Goal: Task Accomplishment & Management: Manage account settings

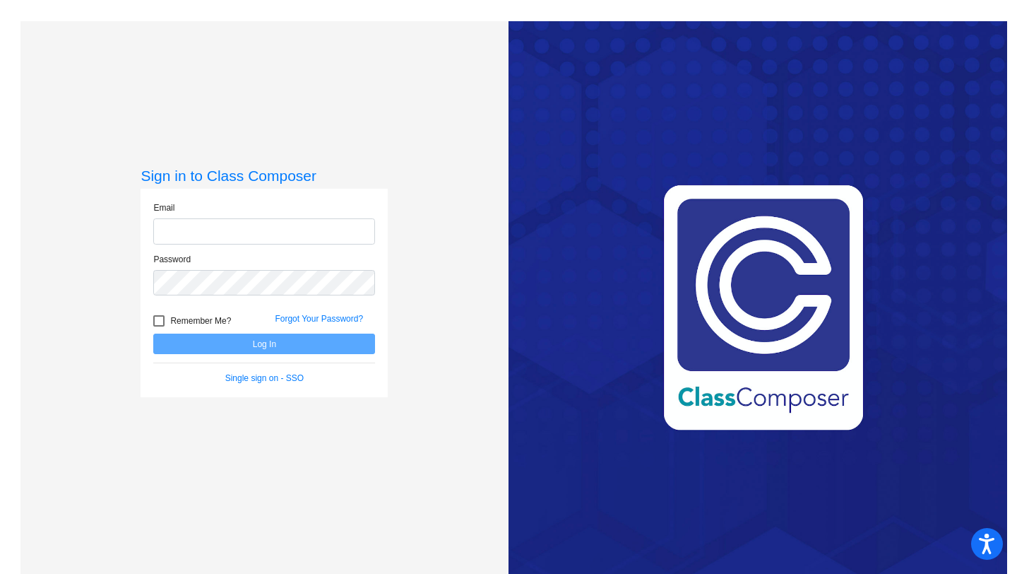
click at [290, 234] on input "email" at bounding box center [264, 231] width 222 height 26
type input "[EMAIL_ADDRESS][DOMAIN_NAME]"
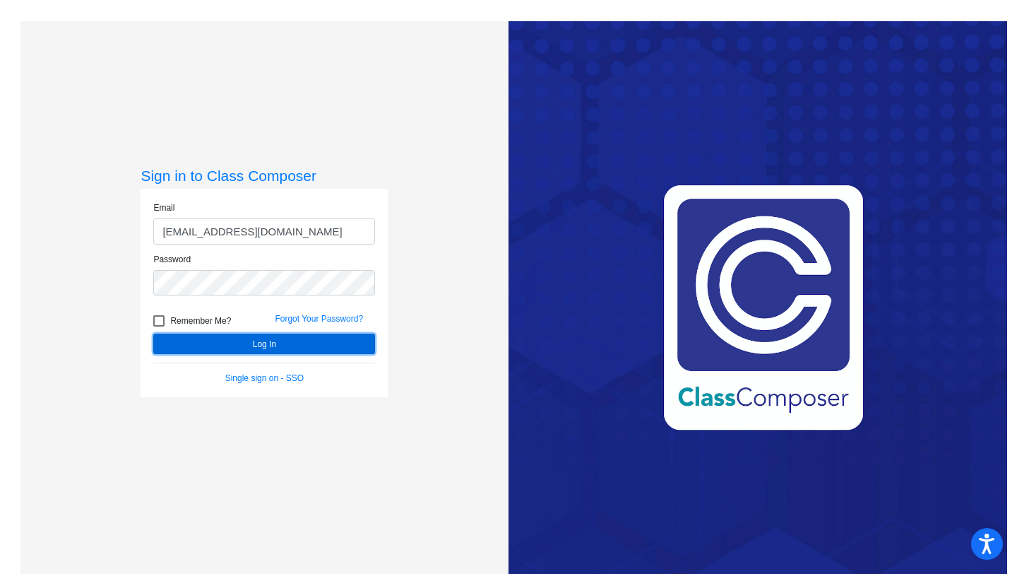
click at [264, 336] on button "Log In" at bounding box center [264, 343] width 222 height 20
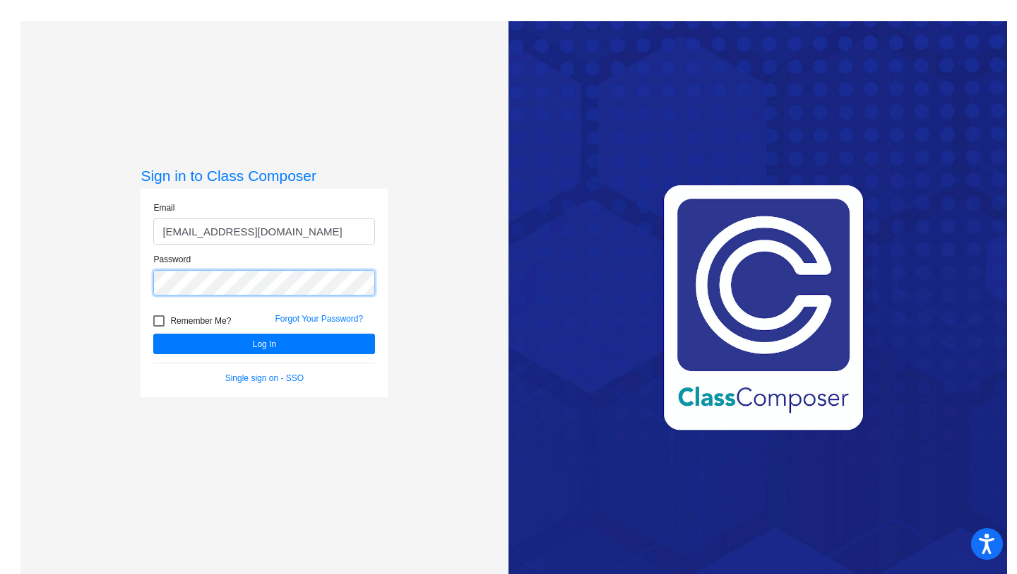
click at [153, 333] on button "Log In" at bounding box center [264, 343] width 222 height 20
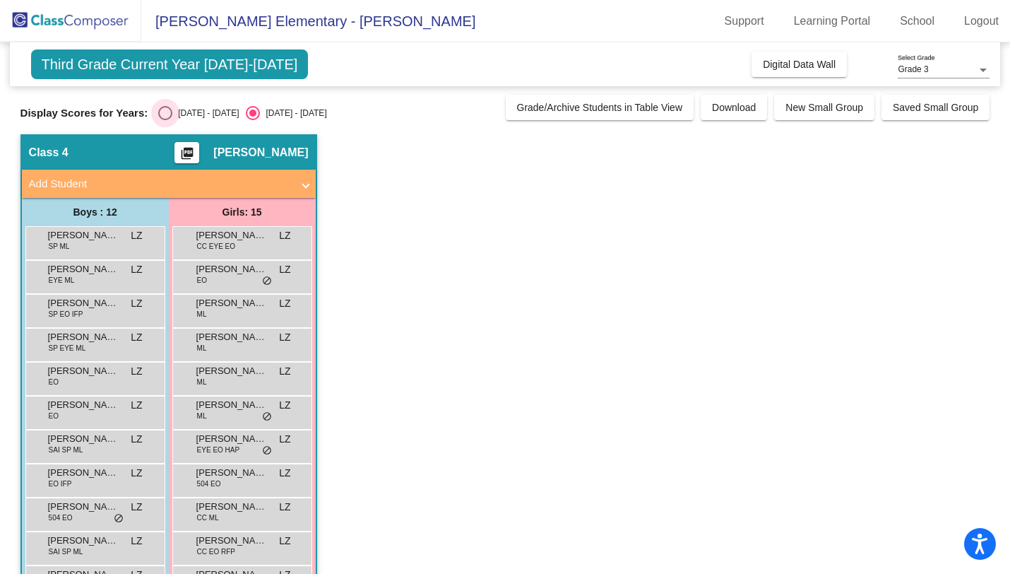
click at [172, 108] on div "[DATE] - [DATE]" at bounding box center [205, 113] width 66 height 13
click at [165, 120] on input "[DATE] - [DATE]" at bounding box center [165, 120] width 1 height 1
radio input "true"
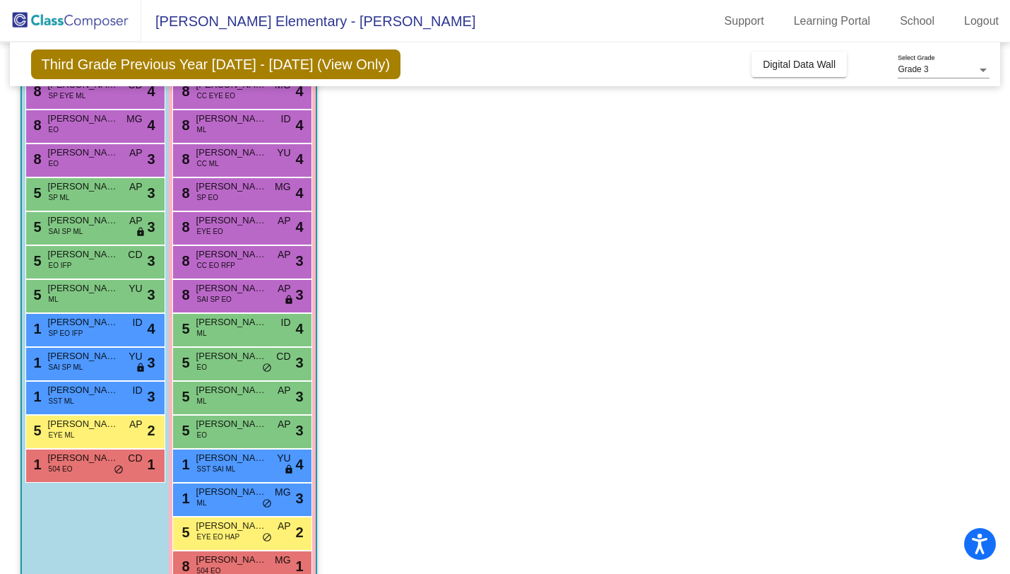
scroll to position [184, 0]
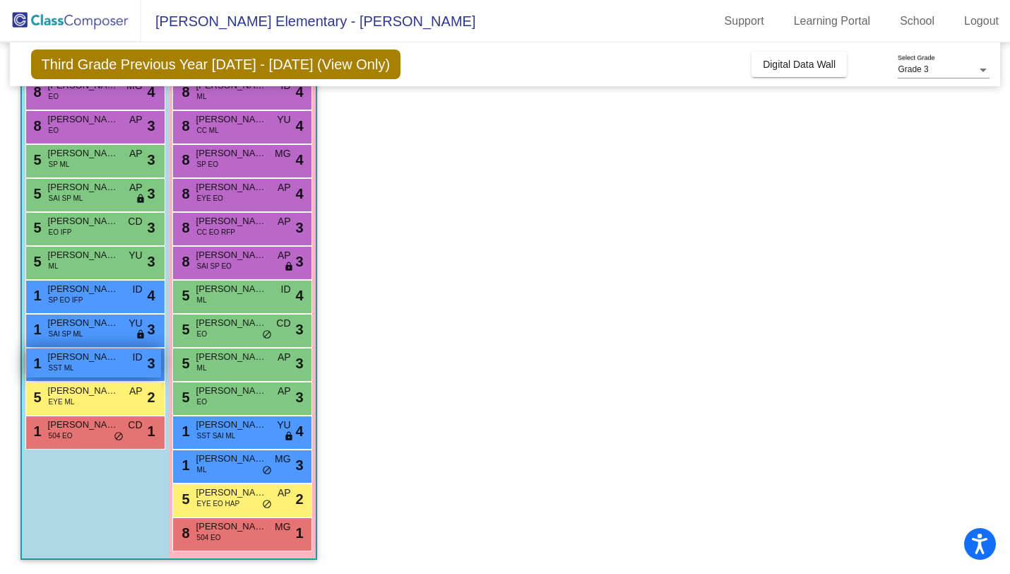
click at [76, 364] on div "1 [PERSON_NAME] SST ML ID lock do_not_disturb_alt 3" at bounding box center [93, 362] width 135 height 29
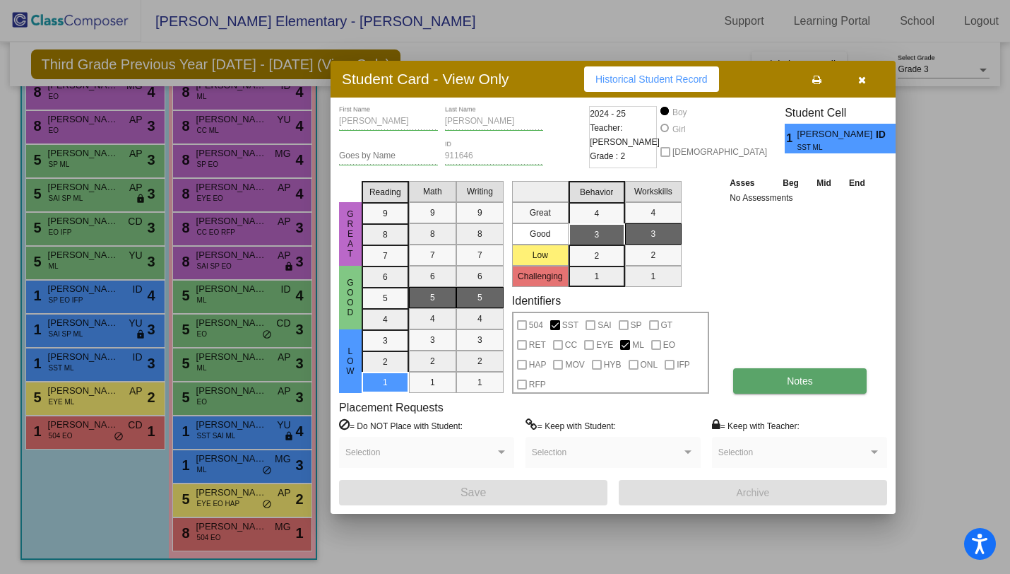
click at [748, 375] on button "Notes" at bounding box center [800, 380] width 134 height 25
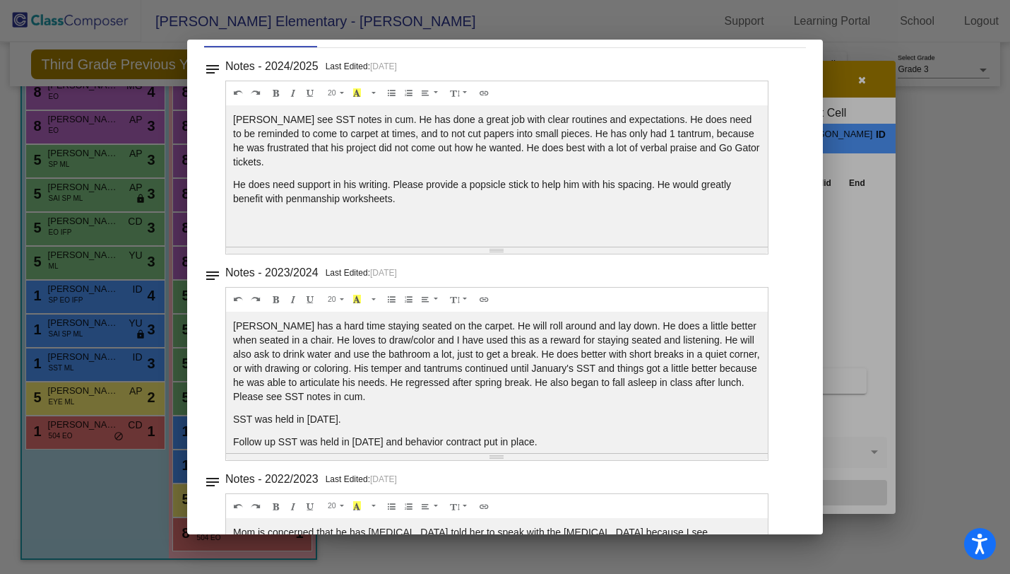
scroll to position [0, 0]
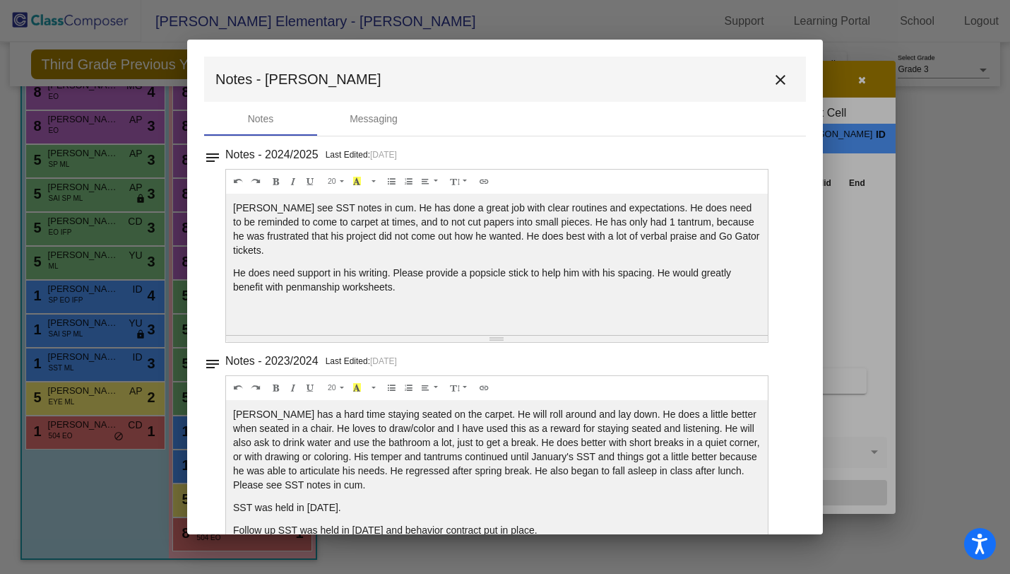
click at [774, 87] on mat-icon "close" at bounding box center [780, 79] width 17 height 17
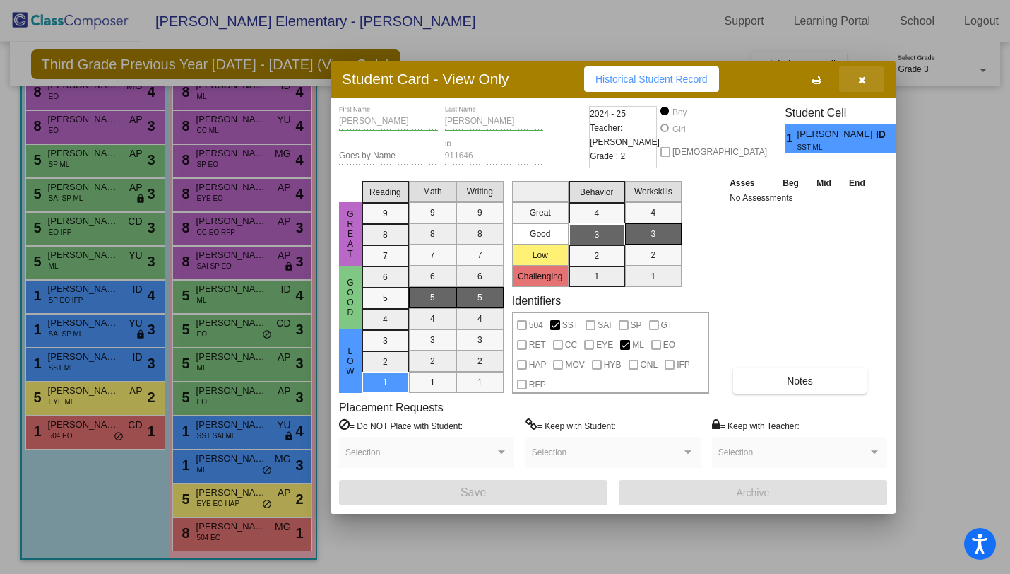
click at [869, 79] on button "button" at bounding box center [861, 78] width 45 height 25
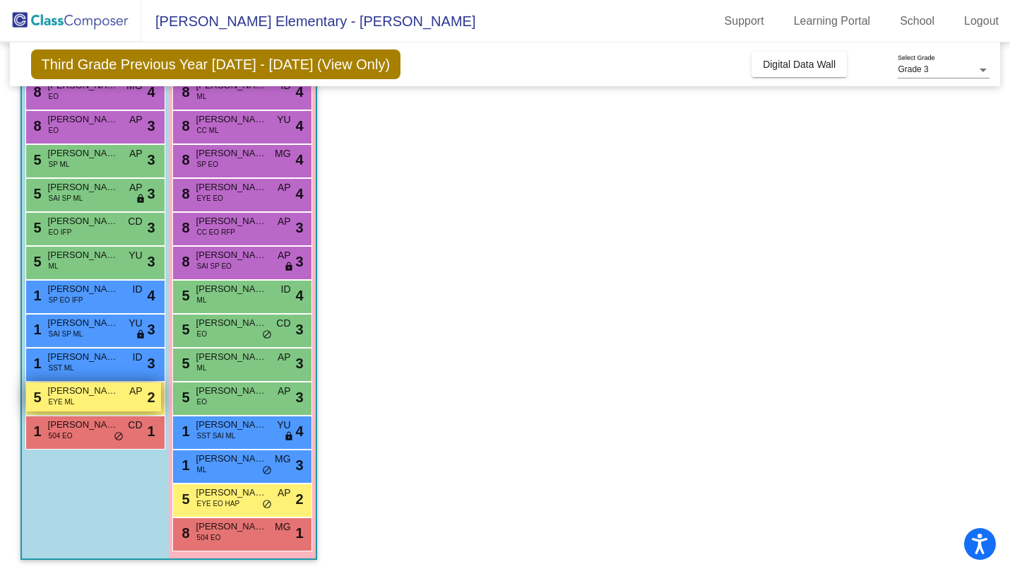
click at [148, 400] on span "2" at bounding box center [151, 396] width 8 height 21
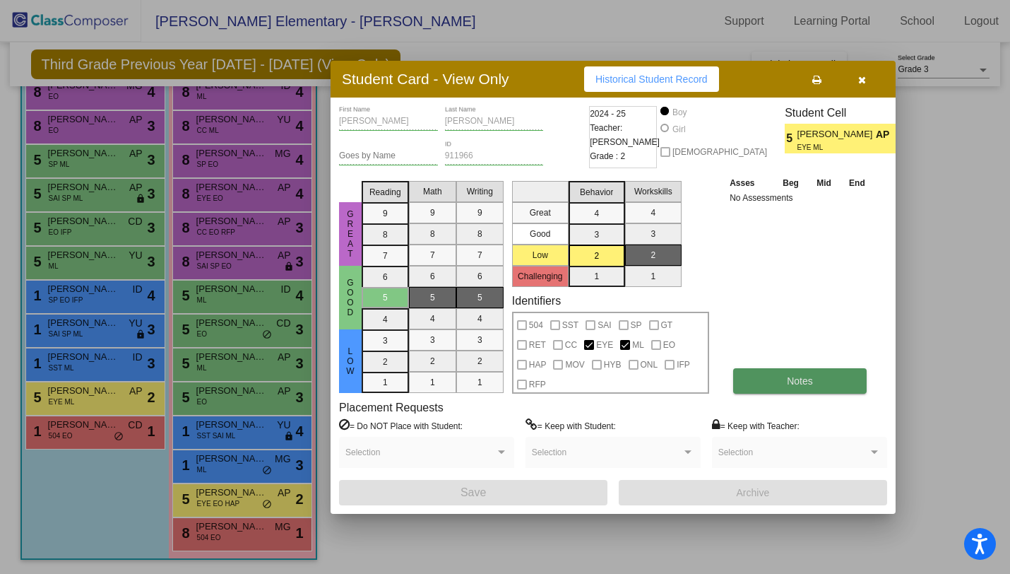
click at [776, 372] on button "Notes" at bounding box center [800, 380] width 134 height 25
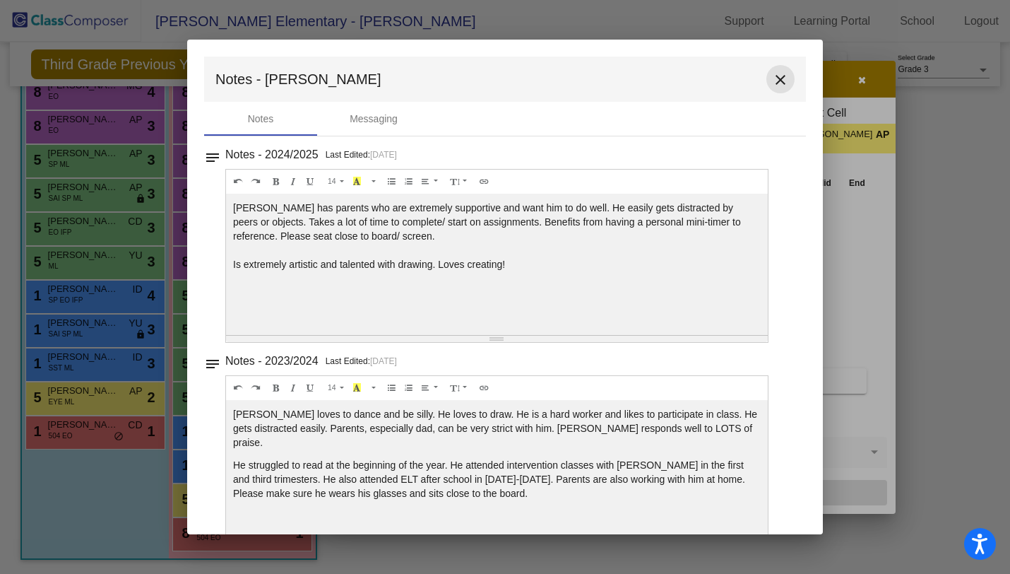
click at [776, 78] on mat-icon "close" at bounding box center [780, 79] width 17 height 17
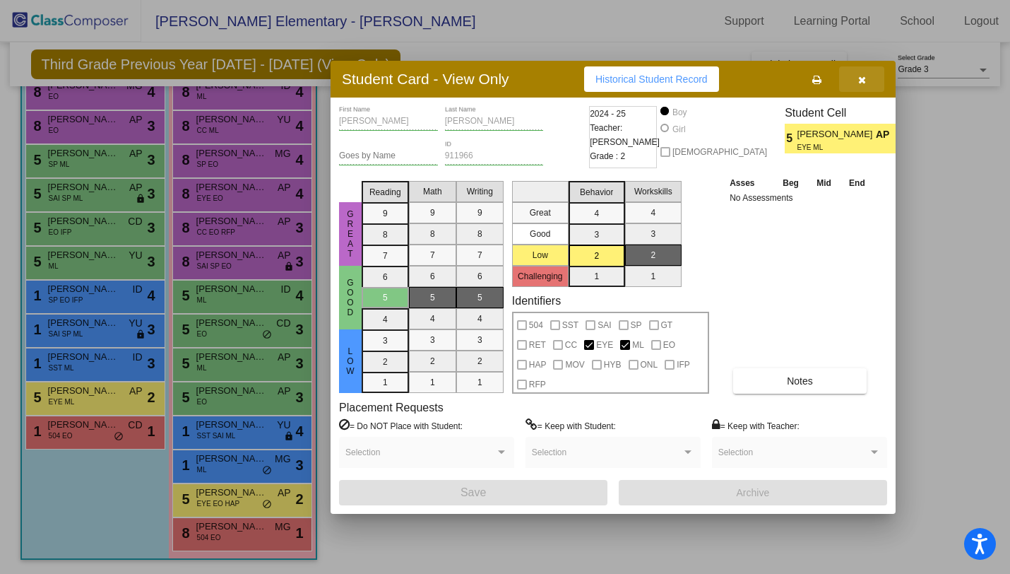
click at [870, 81] on button "button" at bounding box center [861, 78] width 45 height 25
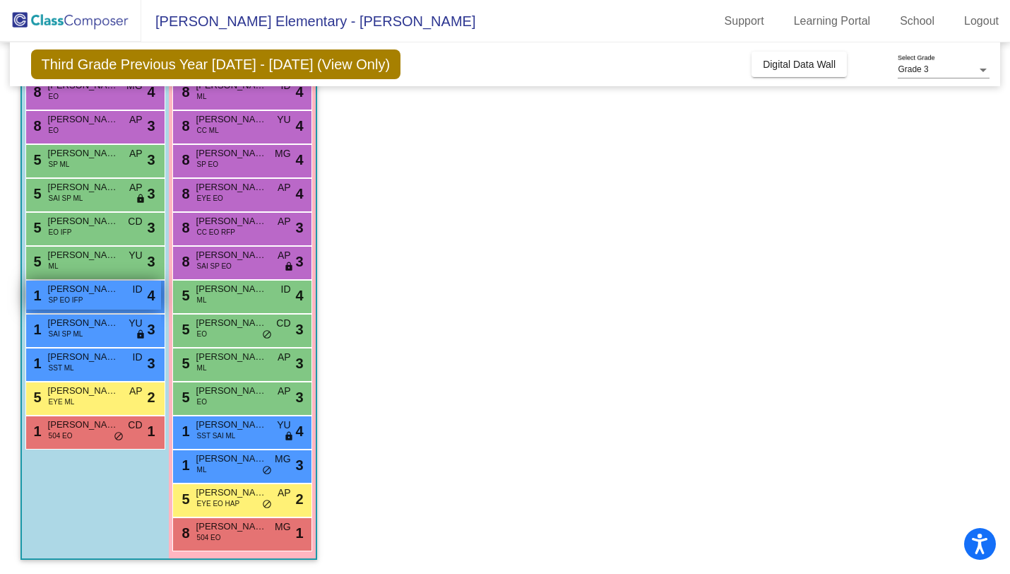
click at [105, 292] on span "[PERSON_NAME]" at bounding box center [83, 289] width 71 height 14
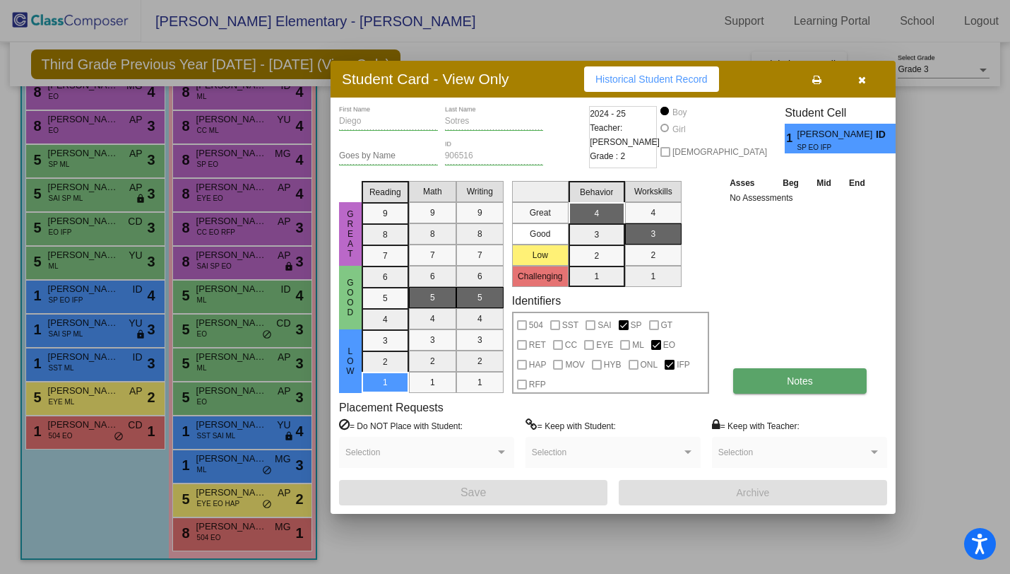
click at [791, 387] on button "Notes" at bounding box center [800, 380] width 134 height 25
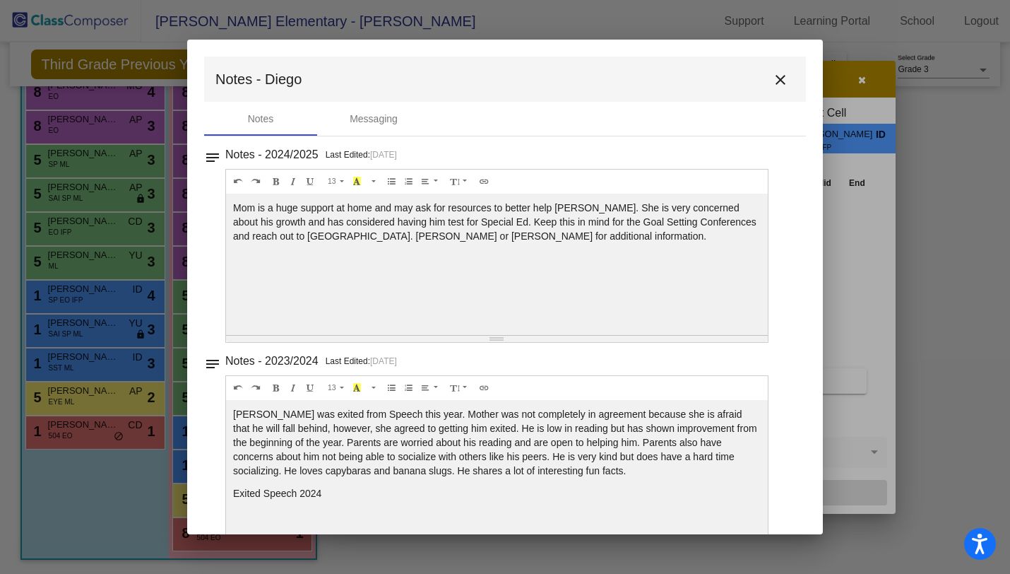
click at [772, 81] on mat-icon "close" at bounding box center [780, 79] width 17 height 17
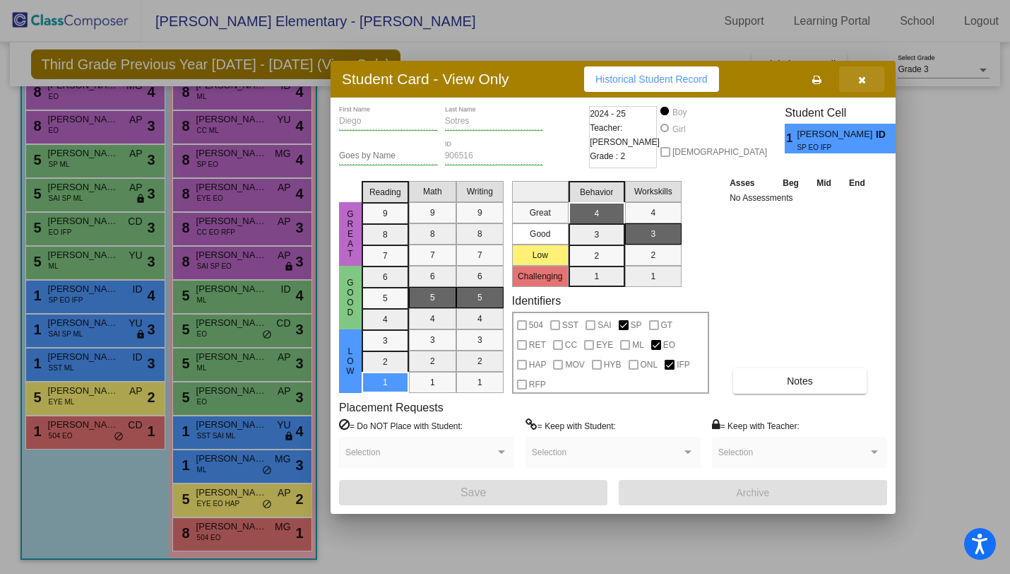
click at [869, 71] on button "button" at bounding box center [861, 78] width 45 height 25
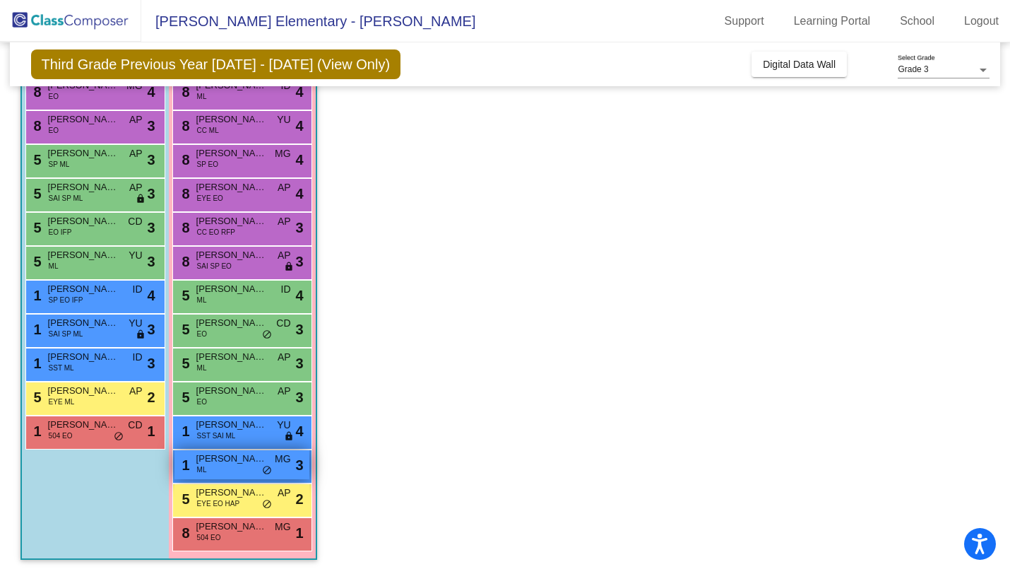
click at [230, 468] on div "1 Elliana [PERSON_NAME] MG lock do_not_disturb_alt 3" at bounding box center [241, 464] width 135 height 29
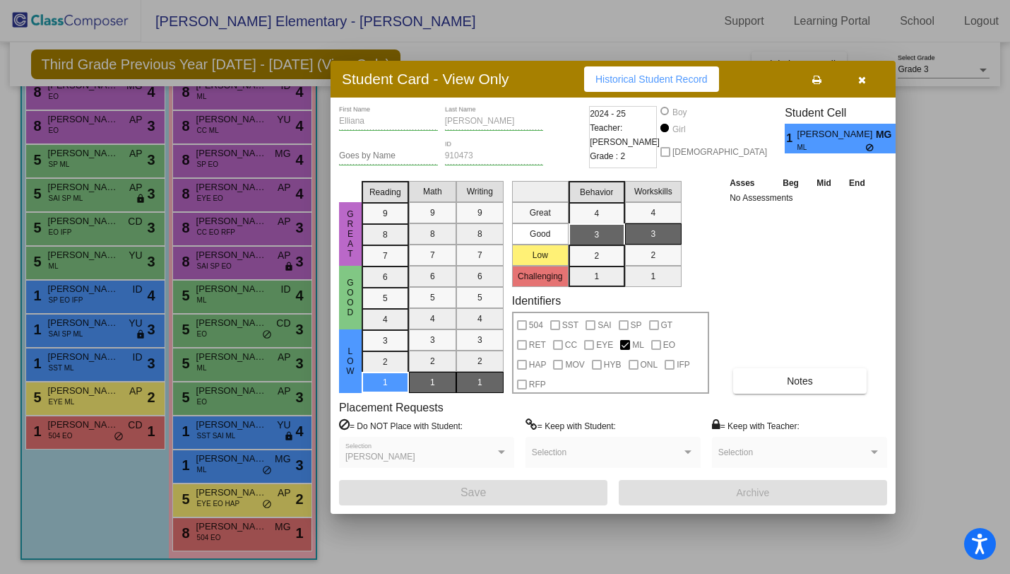
click at [860, 85] on button "button" at bounding box center [861, 78] width 45 height 25
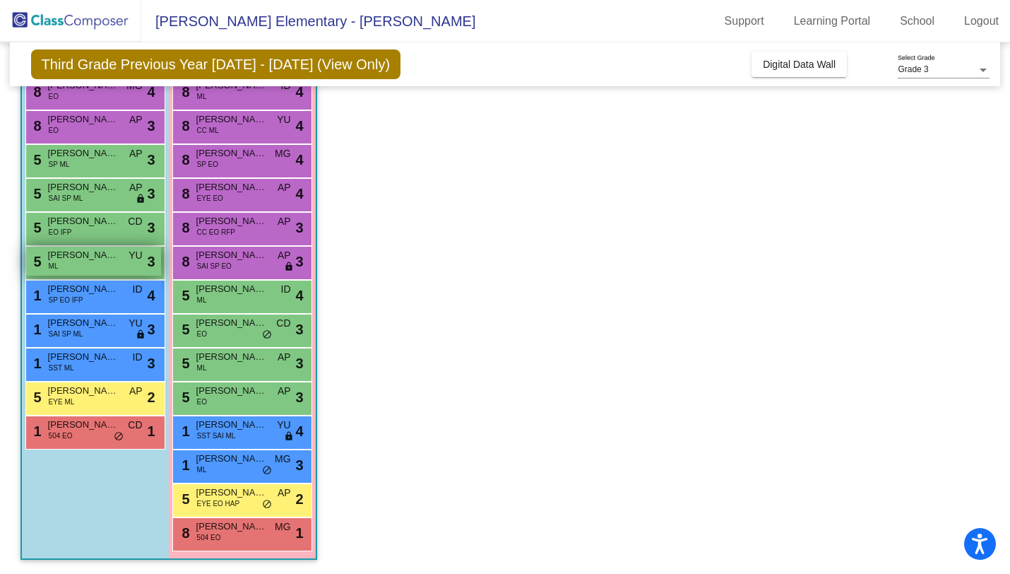
scroll to position [125, 0]
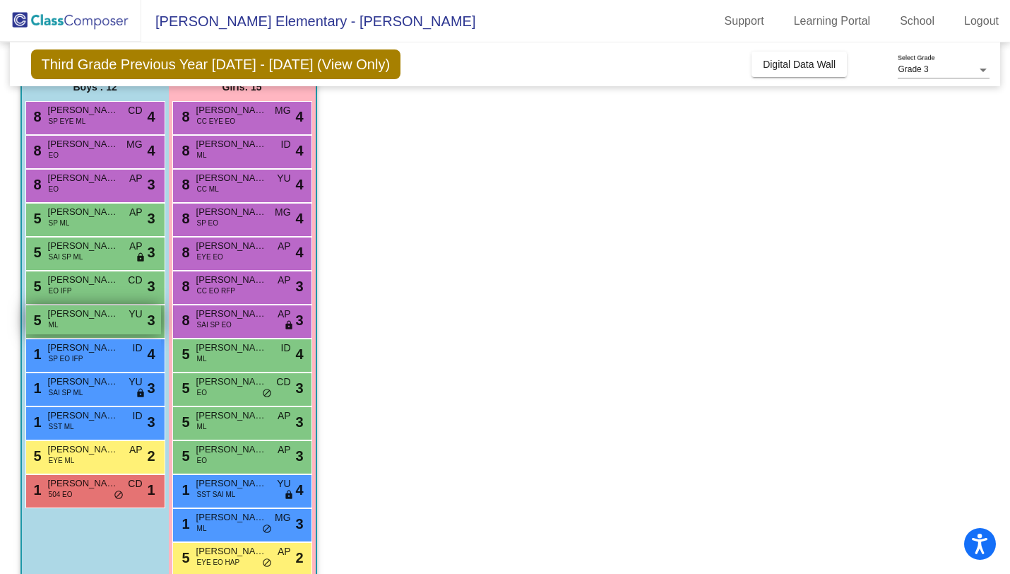
click at [95, 328] on div "5 [PERSON_NAME] [PERSON_NAME] YU lock do_not_disturb_alt 3" at bounding box center [93, 319] width 135 height 29
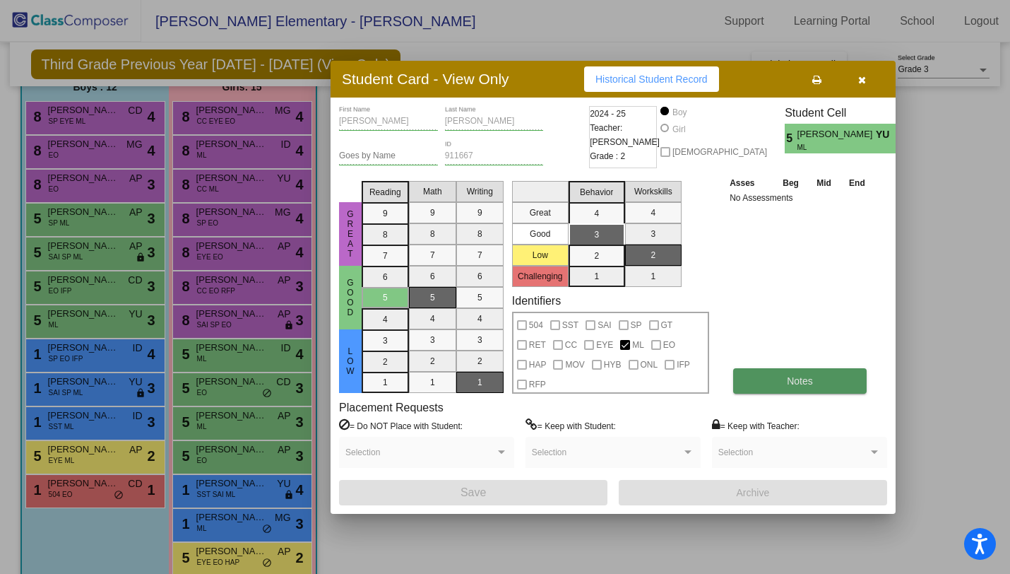
click at [774, 376] on button "Notes" at bounding box center [800, 380] width 134 height 25
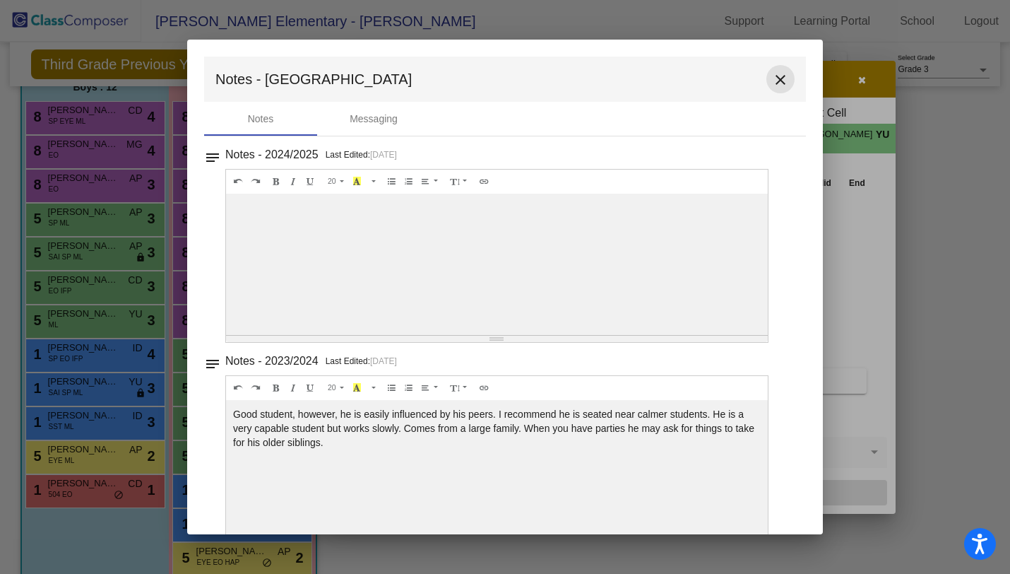
click at [774, 73] on mat-icon "close" at bounding box center [780, 79] width 17 height 17
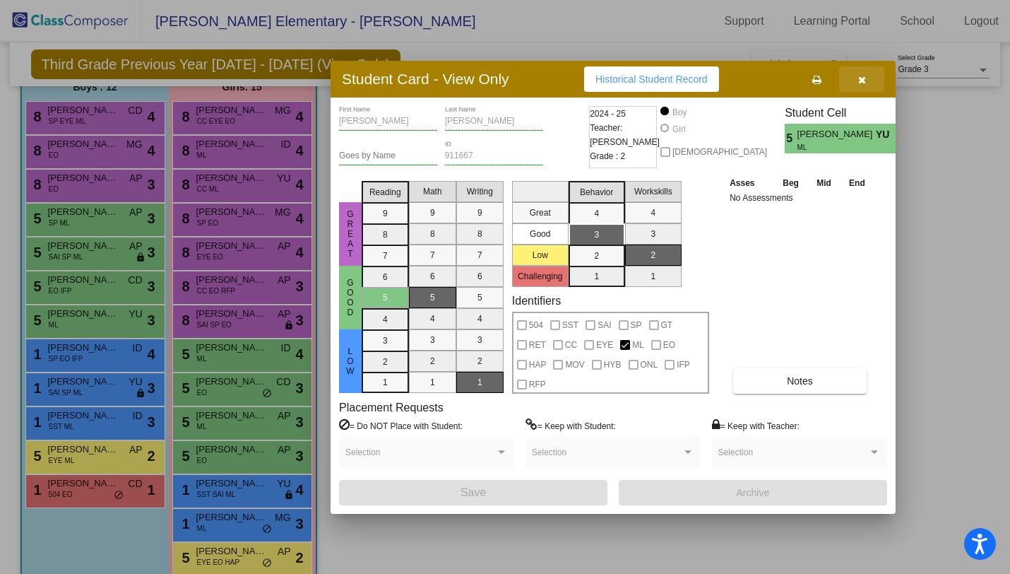
click at [868, 81] on button "button" at bounding box center [861, 78] width 45 height 25
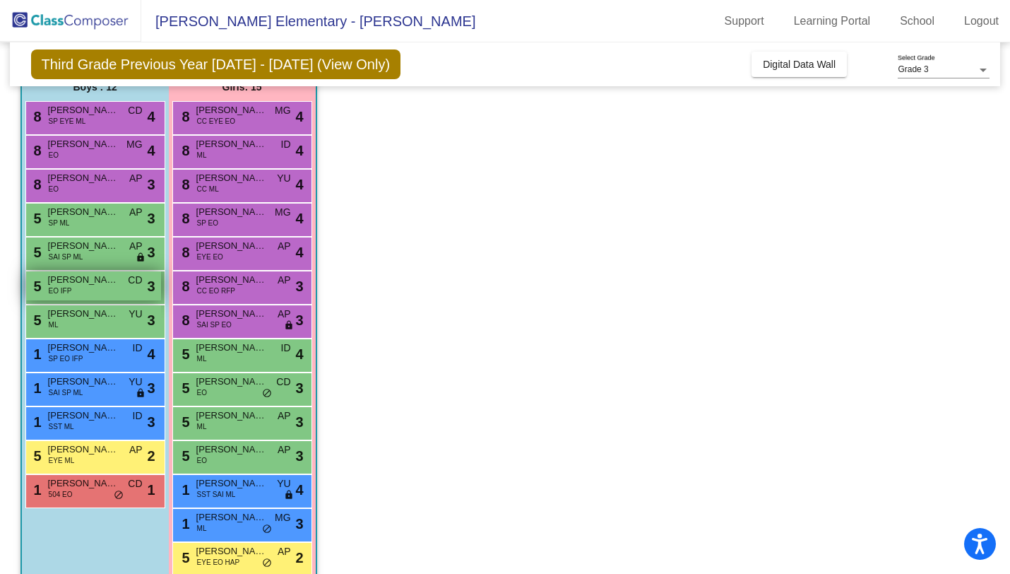
click at [107, 295] on div "5 [PERSON_NAME] EO IFP CD lock do_not_disturb_alt 3" at bounding box center [93, 285] width 135 height 29
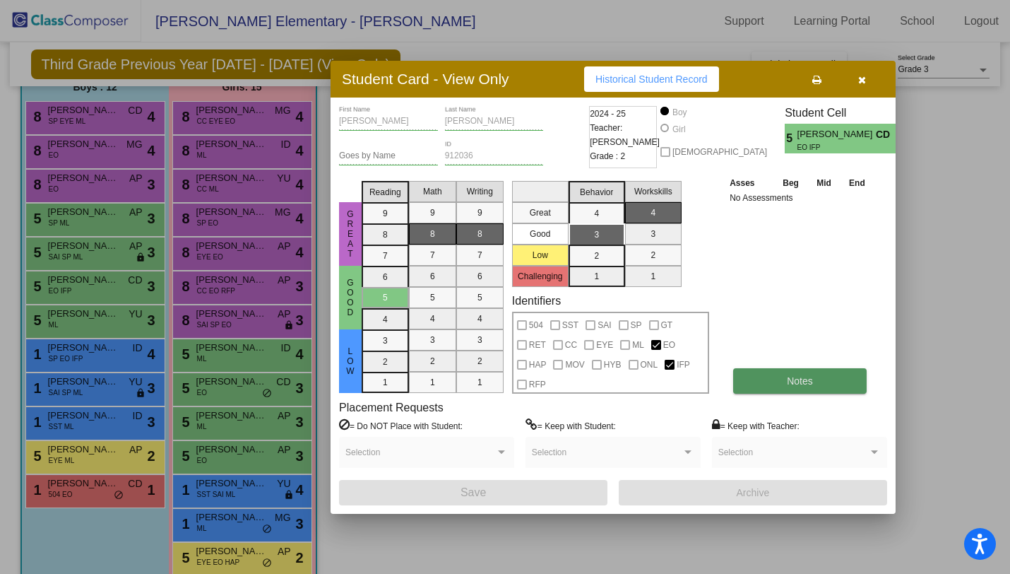
click at [753, 386] on button "Notes" at bounding box center [800, 380] width 134 height 25
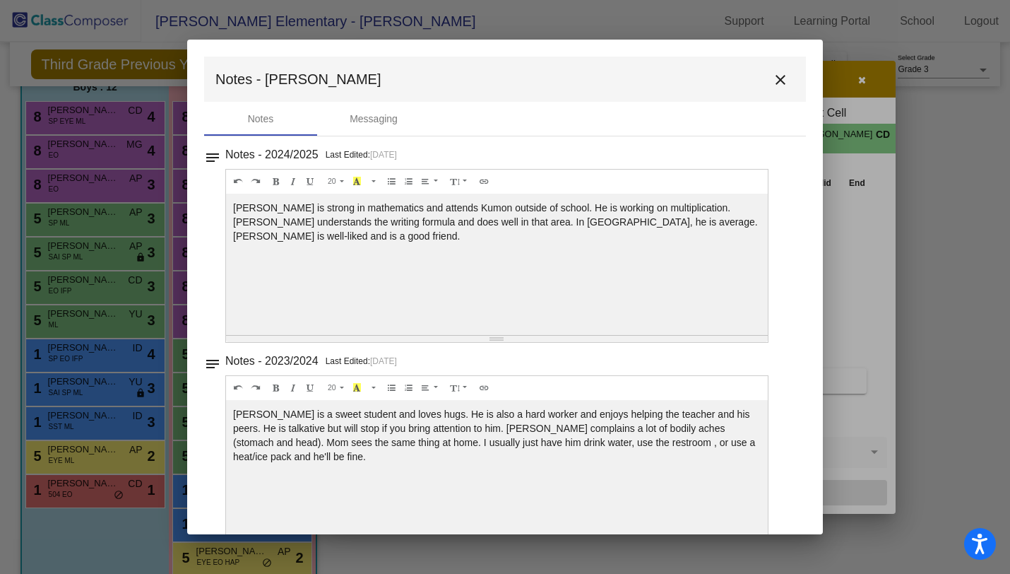
click at [772, 79] on mat-icon "close" at bounding box center [780, 79] width 17 height 17
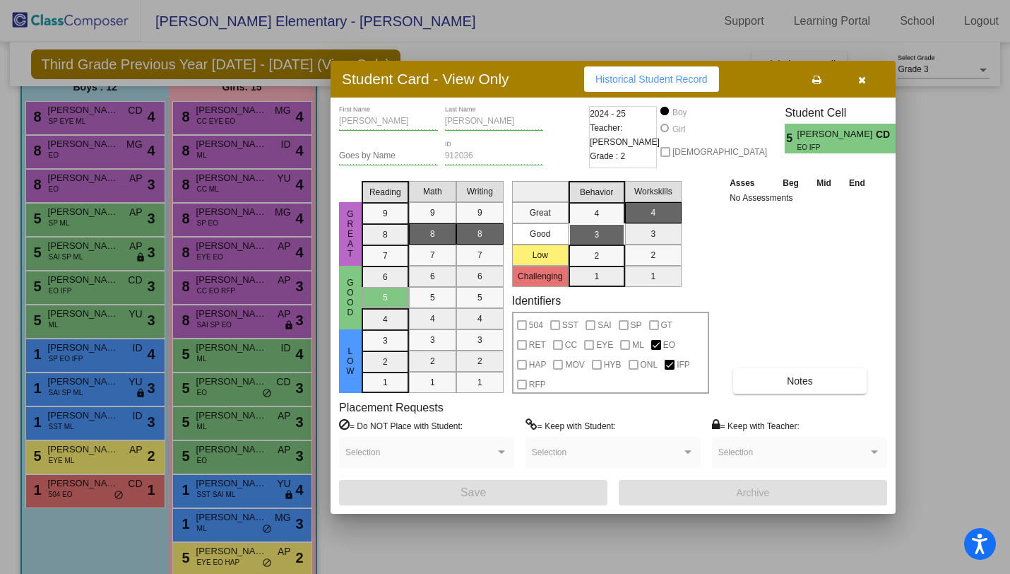
click at [860, 78] on icon "button" at bounding box center [862, 80] width 8 height 10
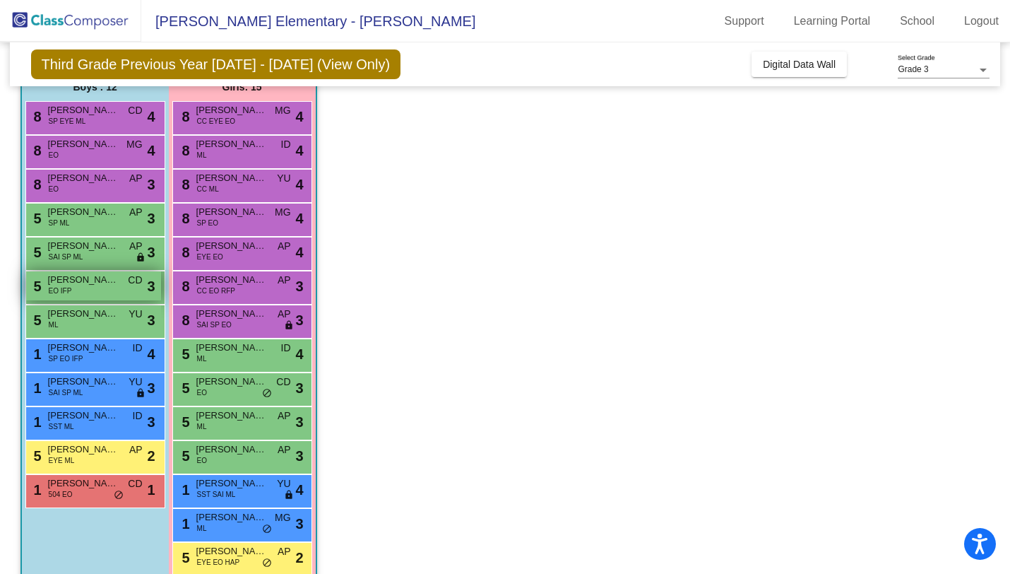
click at [110, 283] on span "[PERSON_NAME]" at bounding box center [83, 280] width 71 height 14
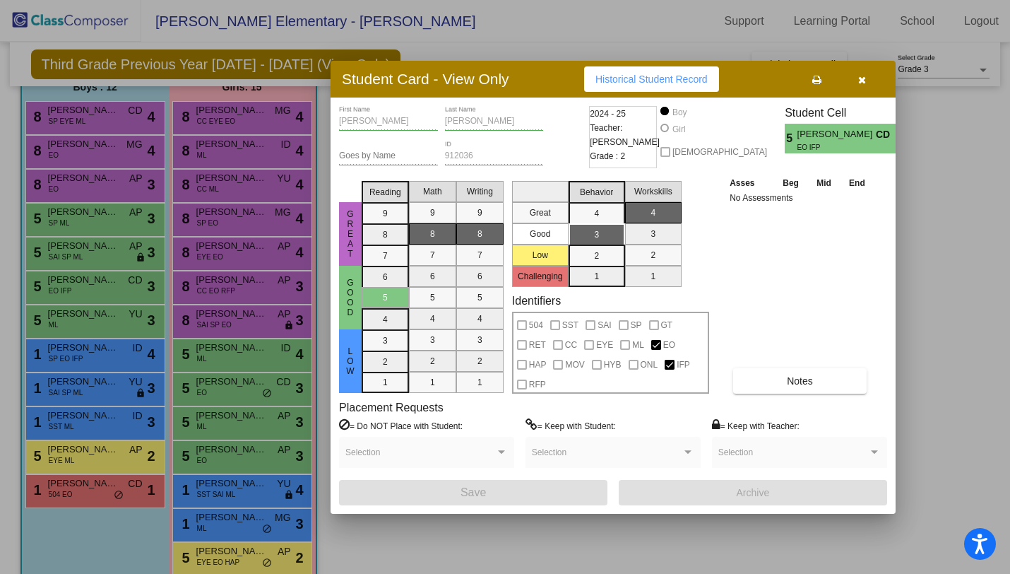
click at [861, 76] on icon "button" at bounding box center [862, 80] width 8 height 10
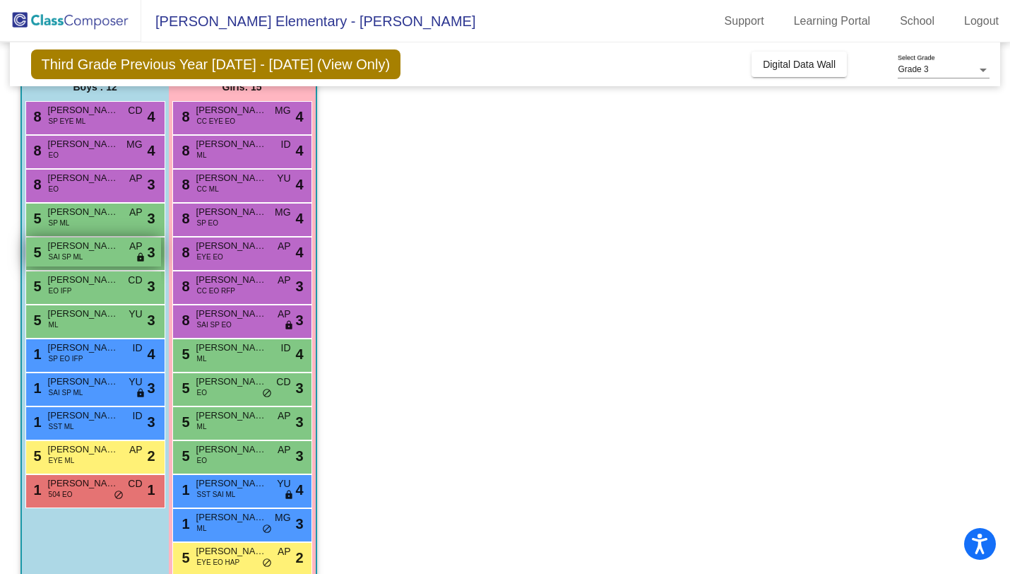
click at [90, 253] on div "5 [PERSON_NAME] SAI SP ML AP lock do_not_disturb_alt 3" at bounding box center [93, 251] width 135 height 29
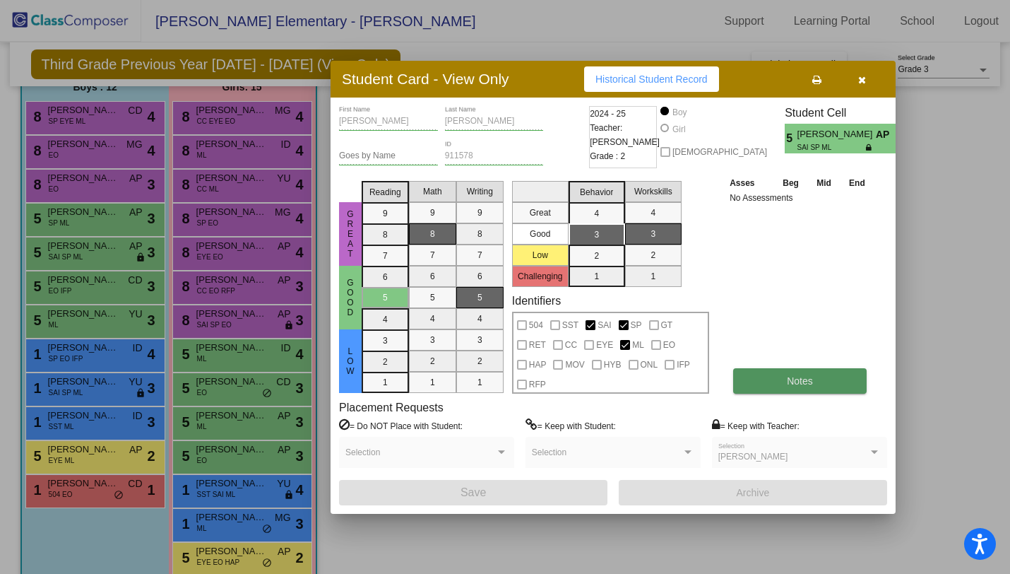
click at [791, 381] on span "Notes" at bounding box center [800, 380] width 26 height 11
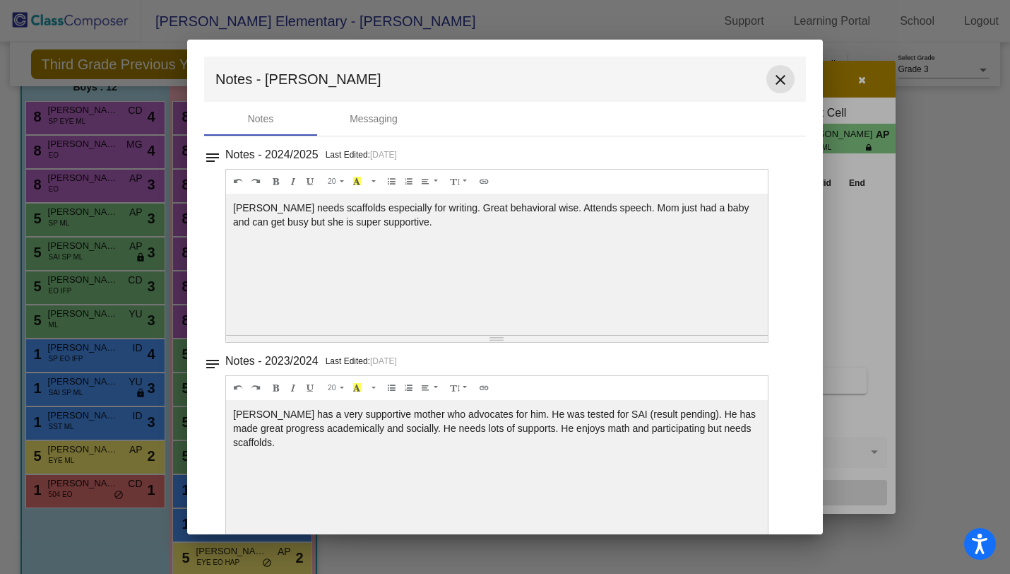
click at [779, 73] on mat-icon "close" at bounding box center [780, 79] width 17 height 17
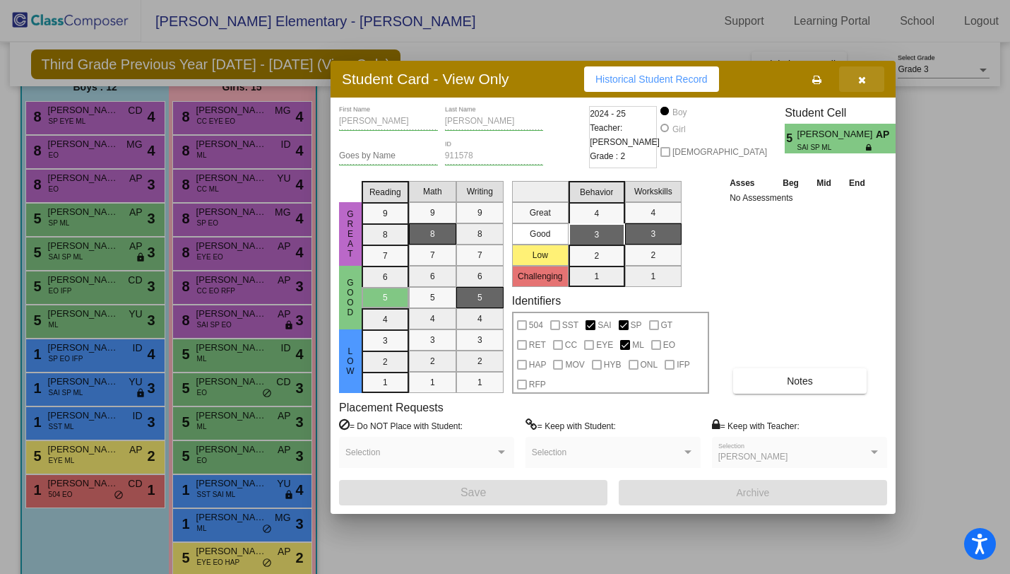
click at [863, 80] on icon "button" at bounding box center [862, 80] width 8 height 10
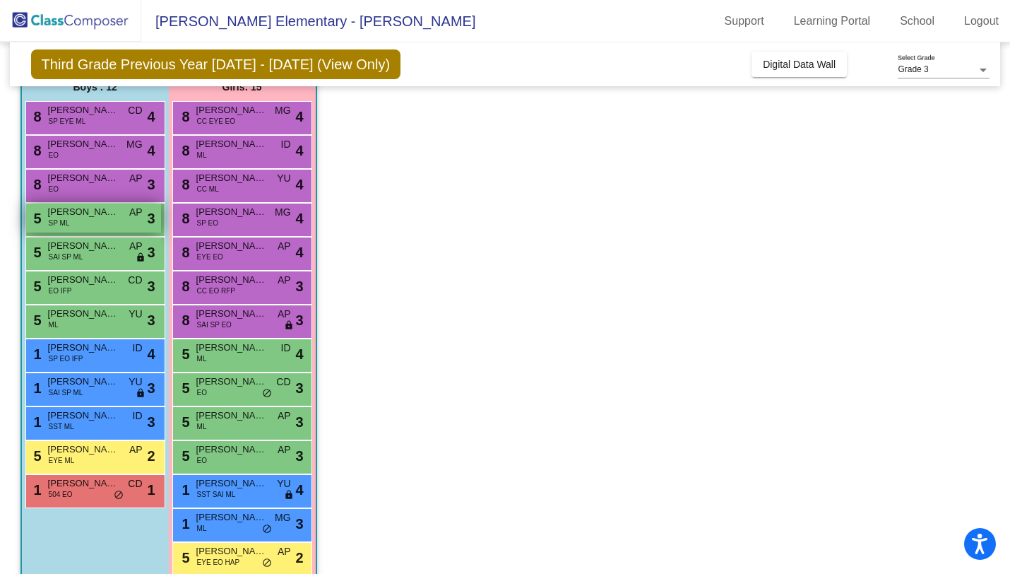
scroll to position [105, 0]
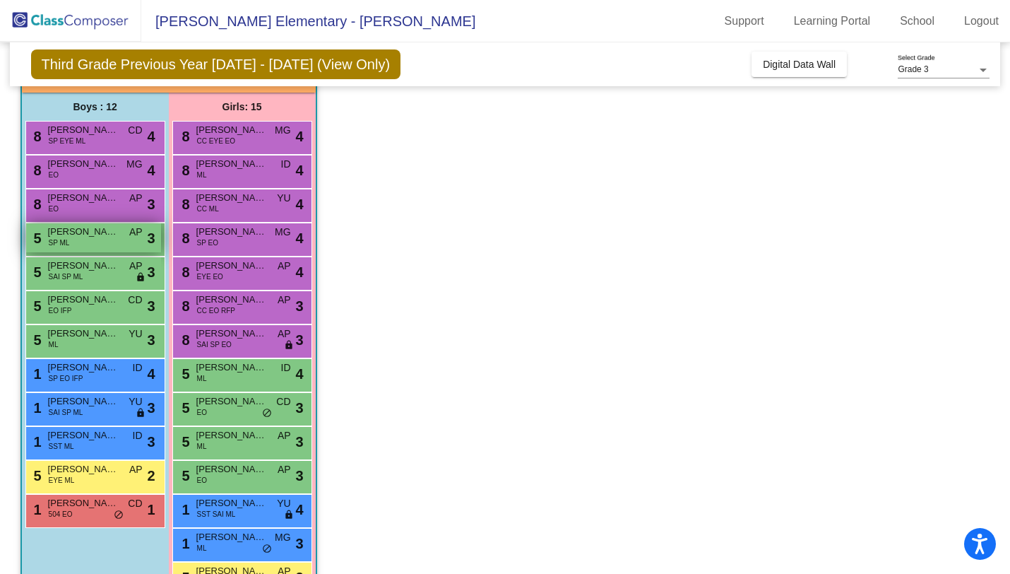
click at [111, 241] on div "5 [PERSON_NAME] [PERSON_NAME] ML AP lock do_not_disturb_alt 3" at bounding box center [93, 237] width 135 height 29
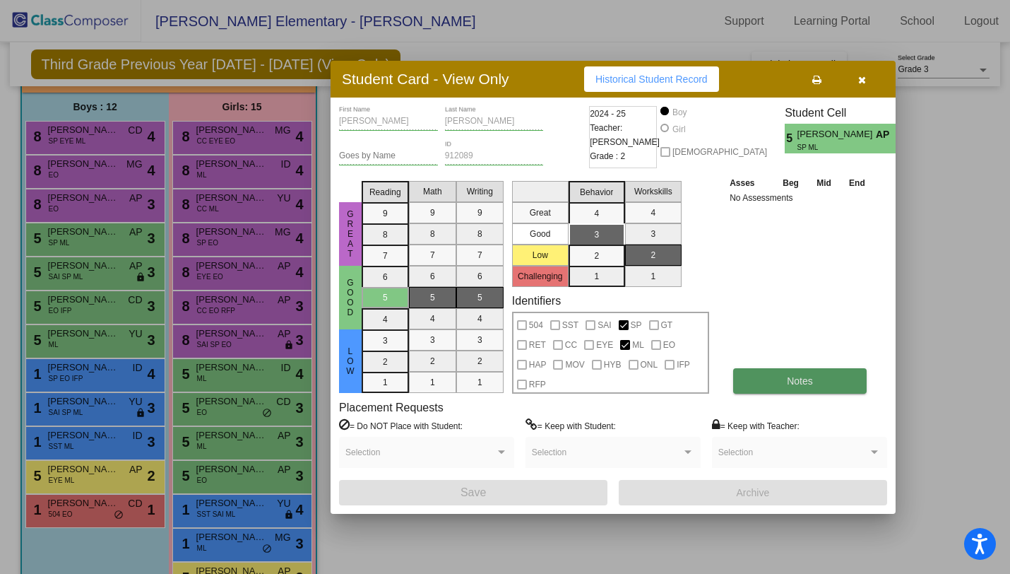
click at [762, 390] on button "Notes" at bounding box center [800, 380] width 134 height 25
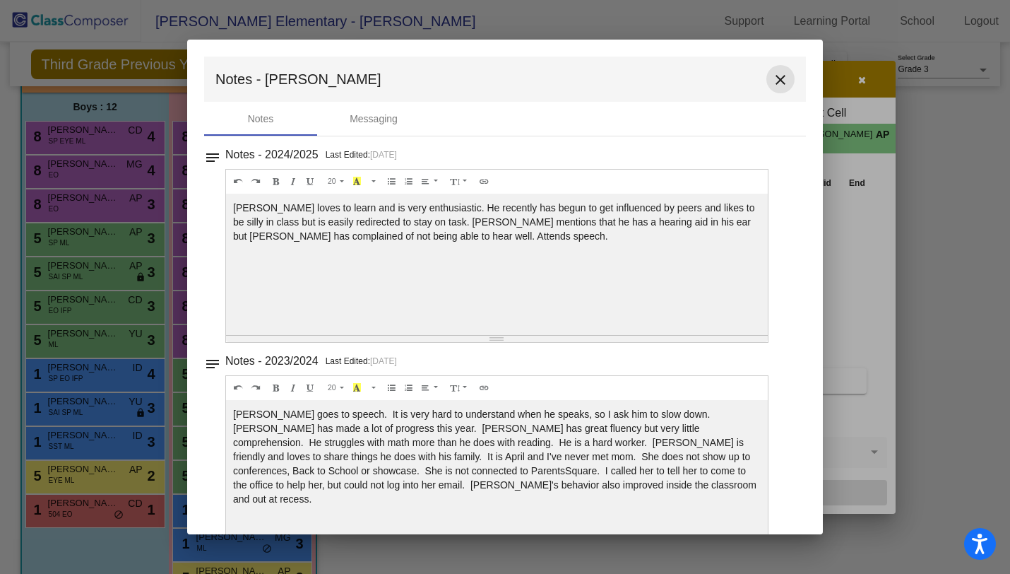
click at [777, 75] on mat-icon "close" at bounding box center [780, 79] width 17 height 17
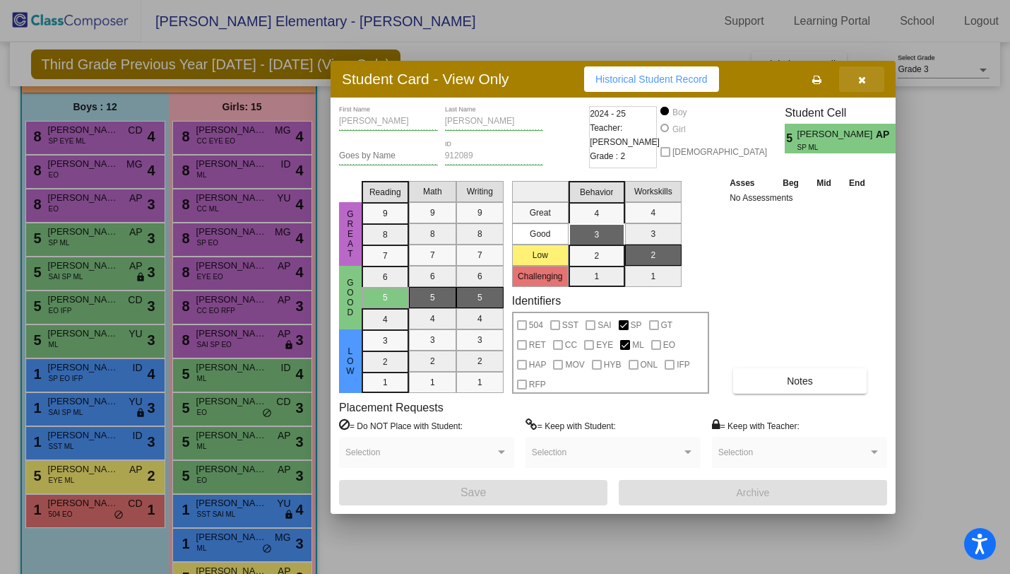
click at [868, 81] on button "button" at bounding box center [861, 78] width 45 height 25
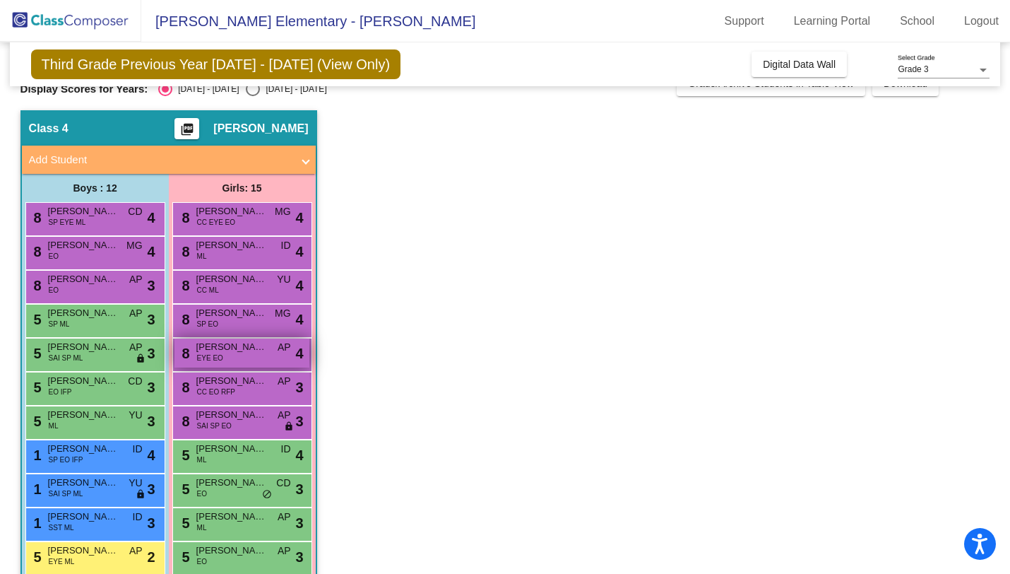
scroll to position [54, 0]
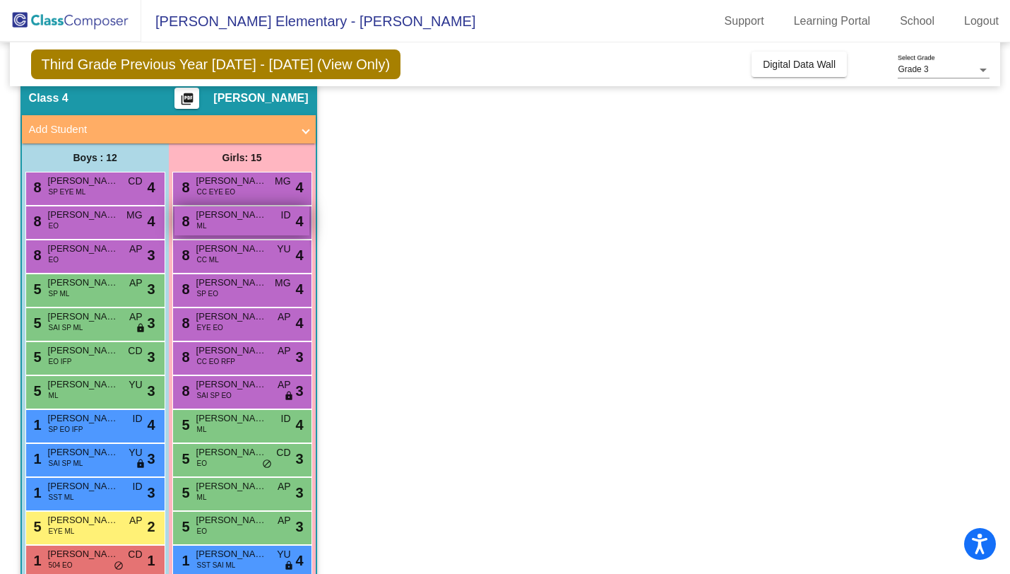
click at [245, 215] on span "[PERSON_NAME]-Sales" at bounding box center [231, 215] width 71 height 14
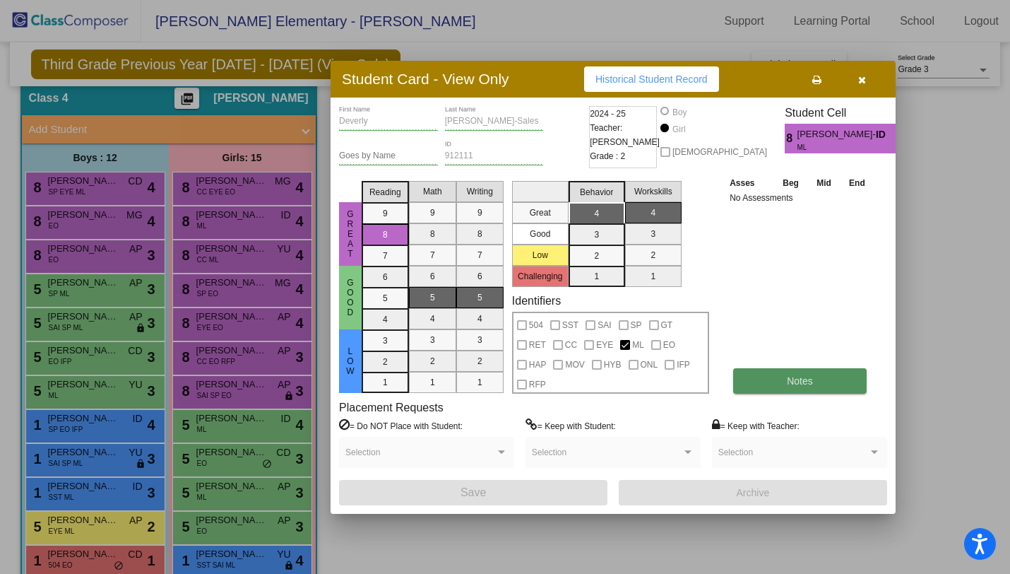
click at [773, 384] on button "Notes" at bounding box center [800, 380] width 134 height 25
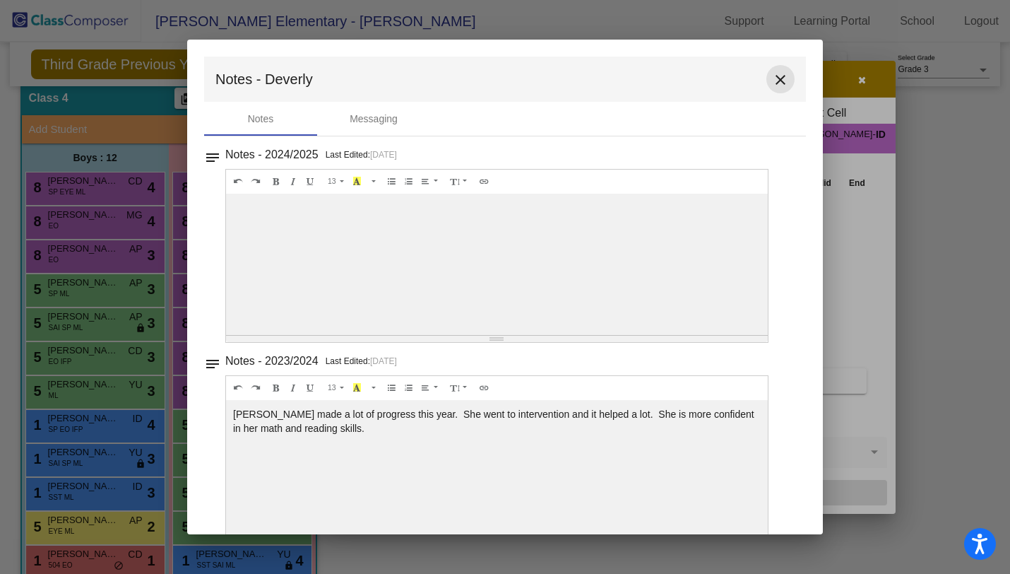
click at [771, 66] on button "close" at bounding box center [781, 79] width 28 height 28
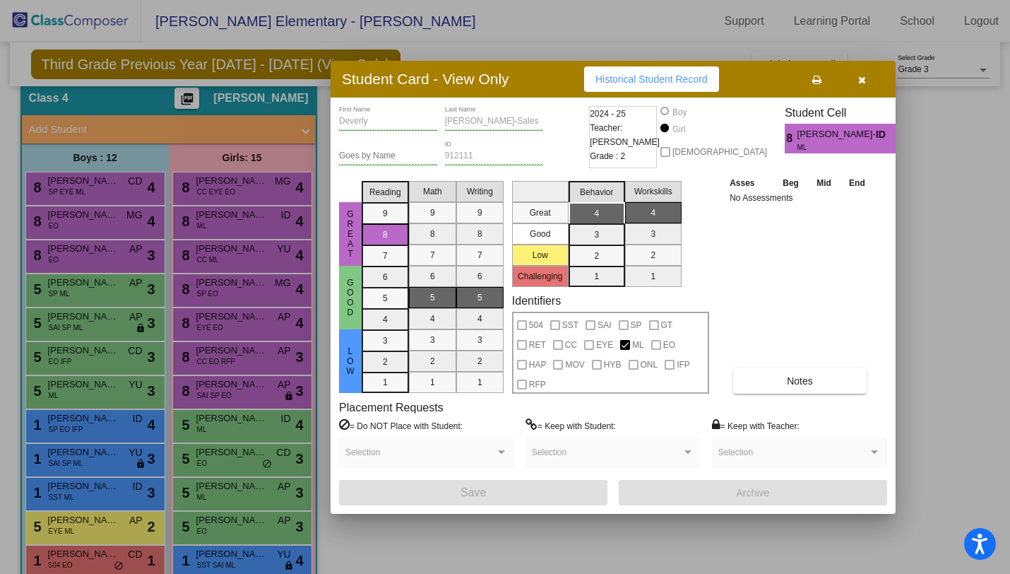
click at [859, 83] on icon "button" at bounding box center [862, 80] width 8 height 10
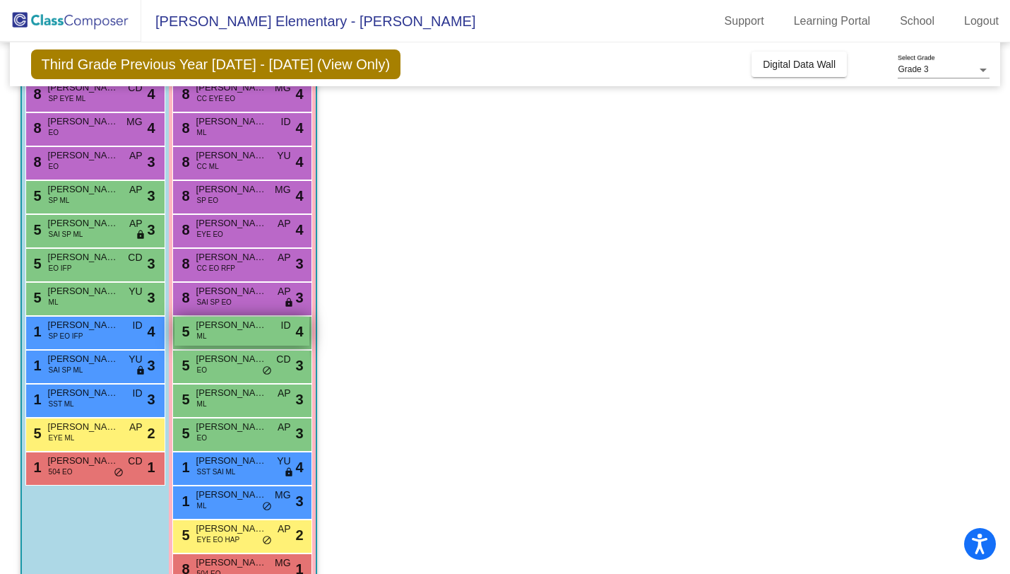
scroll to position [156, 0]
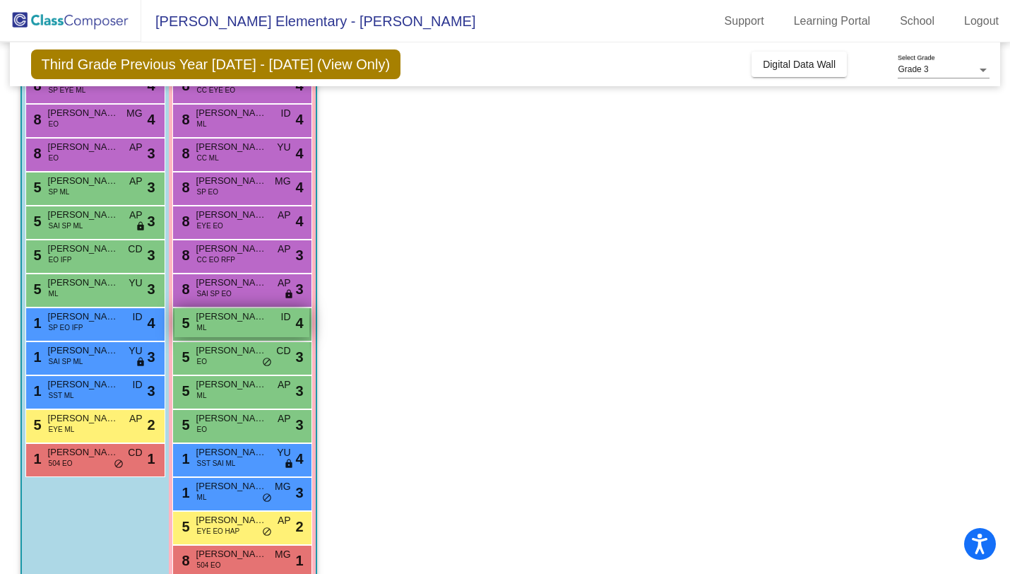
click at [241, 322] on span "[PERSON_NAME]" at bounding box center [231, 316] width 71 height 14
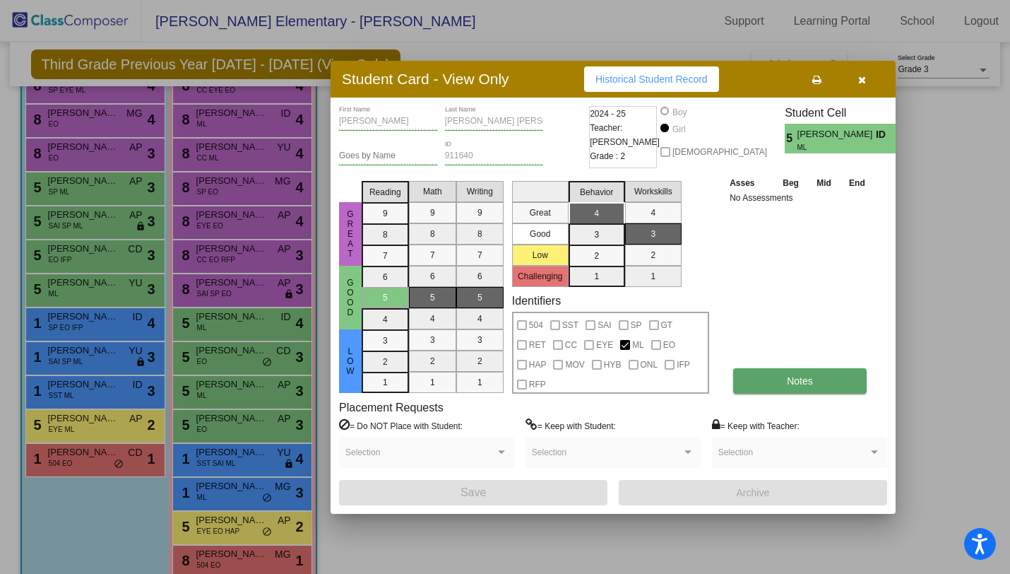
click at [771, 381] on button "Notes" at bounding box center [800, 380] width 134 height 25
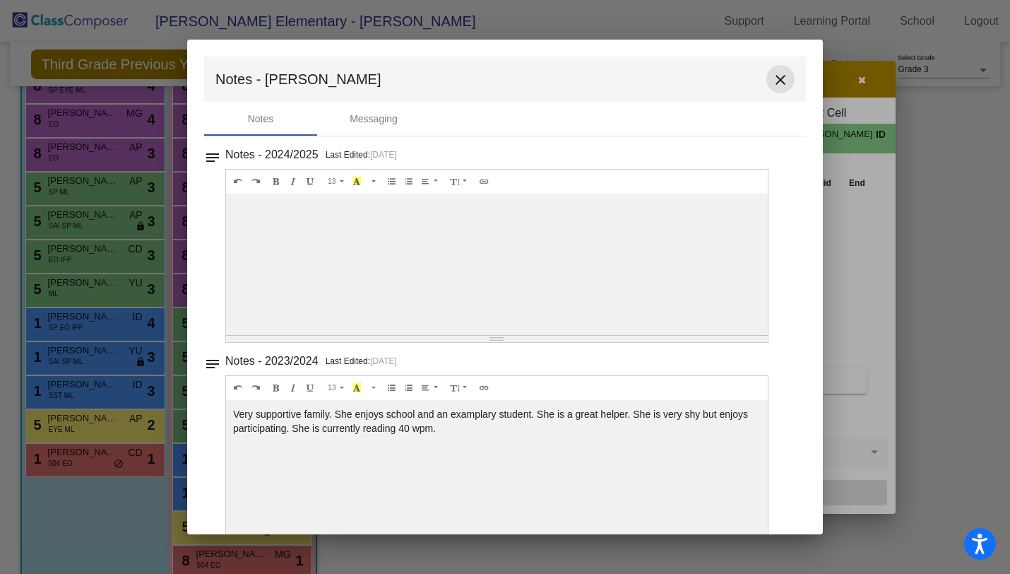
click at [778, 71] on mat-icon "close" at bounding box center [780, 79] width 17 height 17
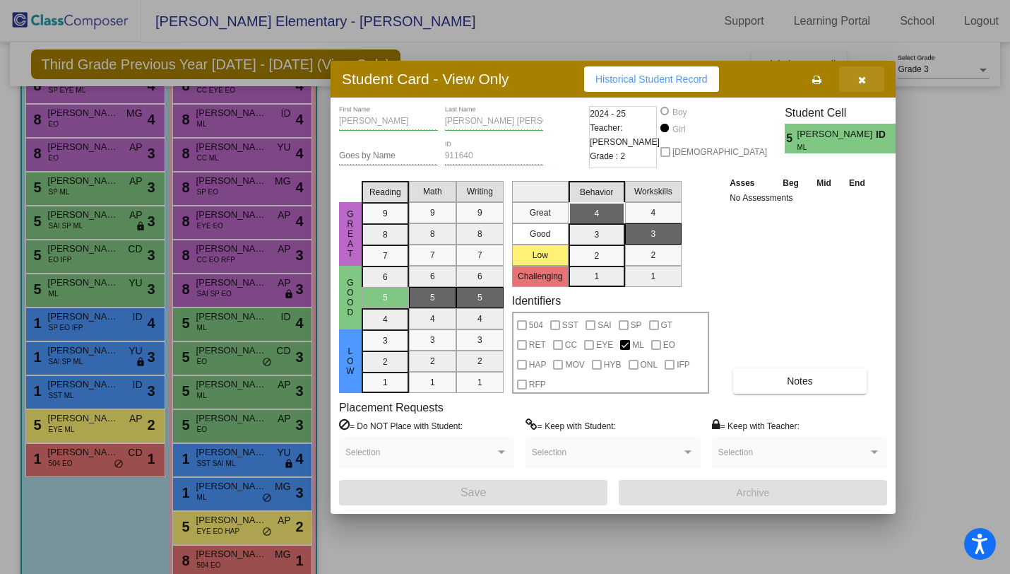
click at [865, 78] on icon "button" at bounding box center [862, 80] width 8 height 10
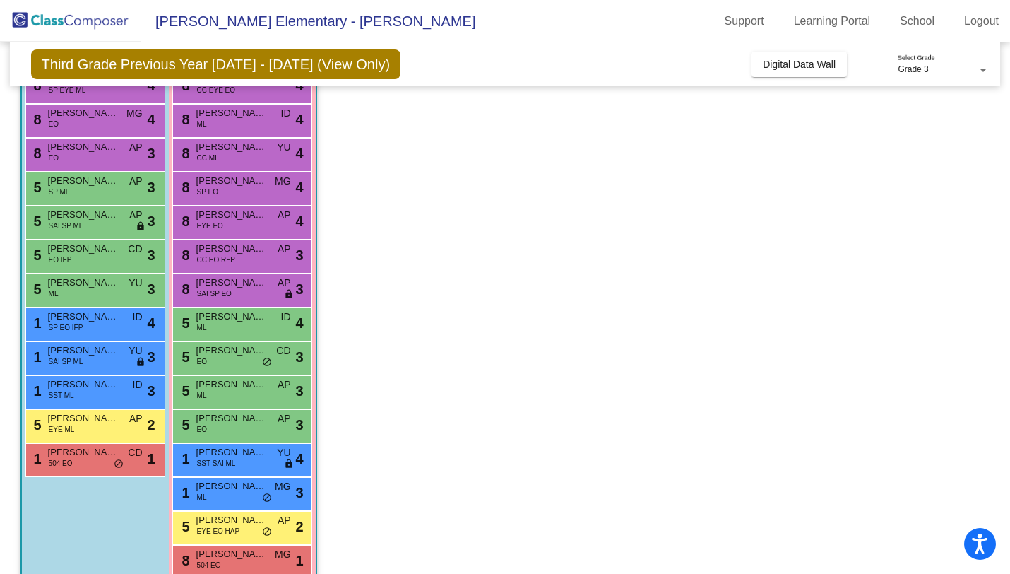
scroll to position [184, 0]
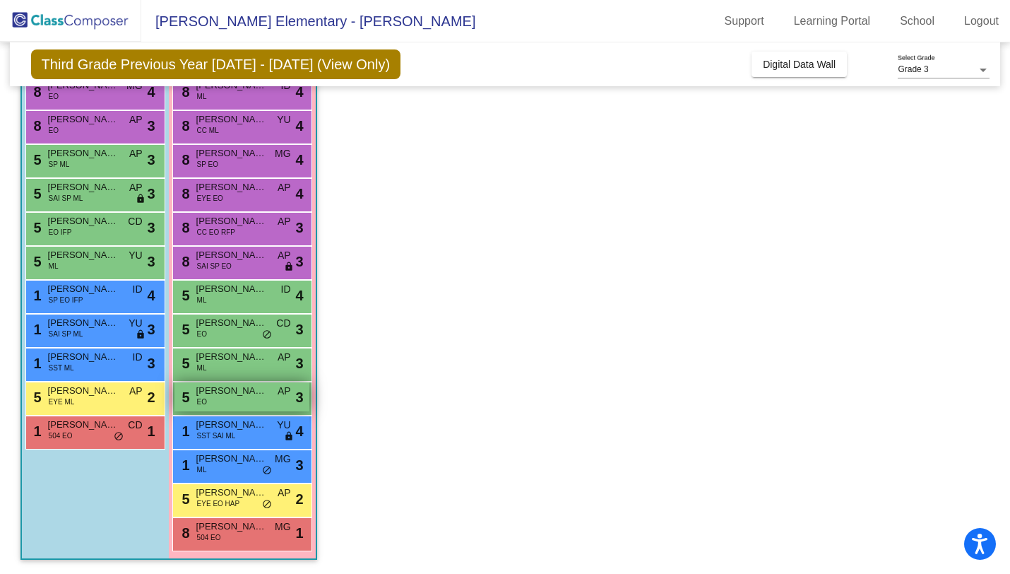
click at [215, 408] on div "5 [PERSON_NAME] EO AP lock do_not_disturb_alt 3" at bounding box center [241, 396] width 135 height 29
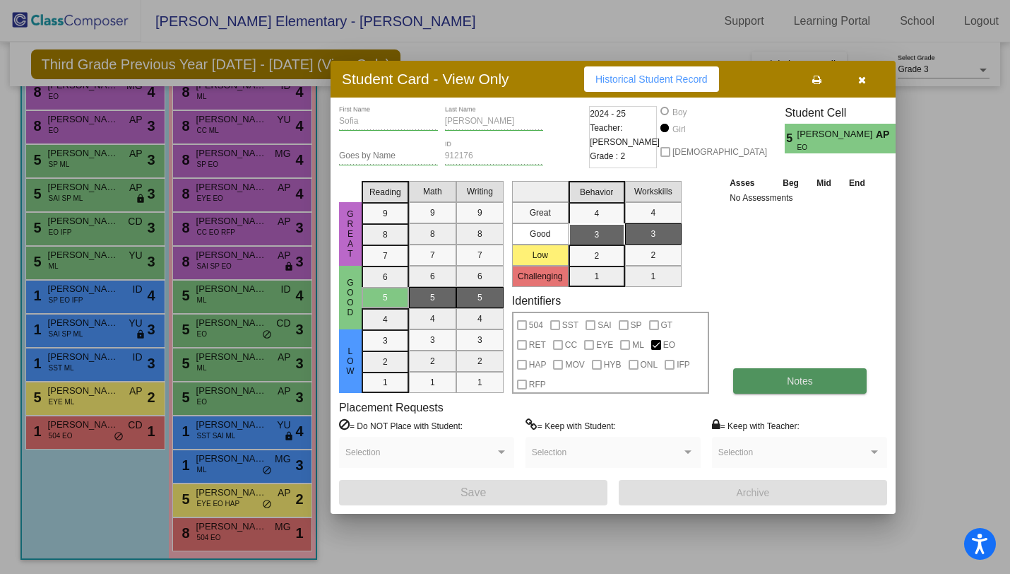
click at [773, 372] on button "Notes" at bounding box center [800, 380] width 134 height 25
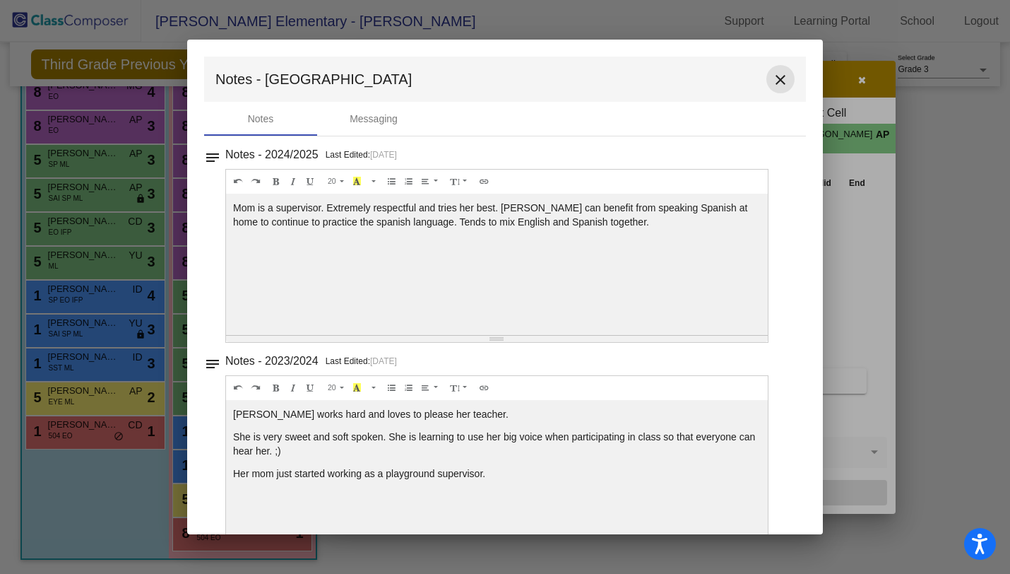
click at [777, 81] on mat-icon "close" at bounding box center [780, 79] width 17 height 17
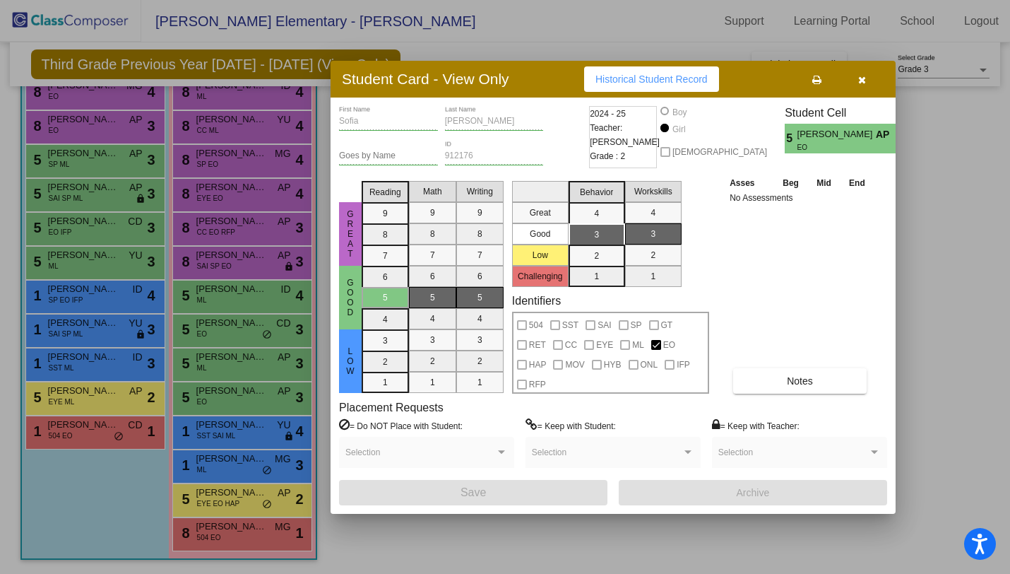
click at [860, 81] on icon "button" at bounding box center [862, 80] width 8 height 10
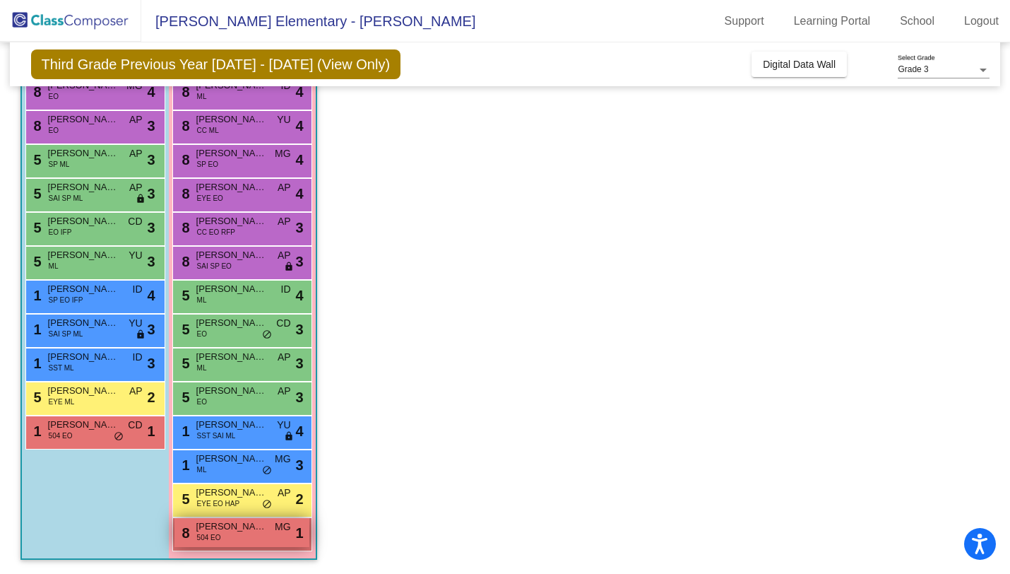
click at [213, 526] on span "[PERSON_NAME]" at bounding box center [231, 526] width 71 height 14
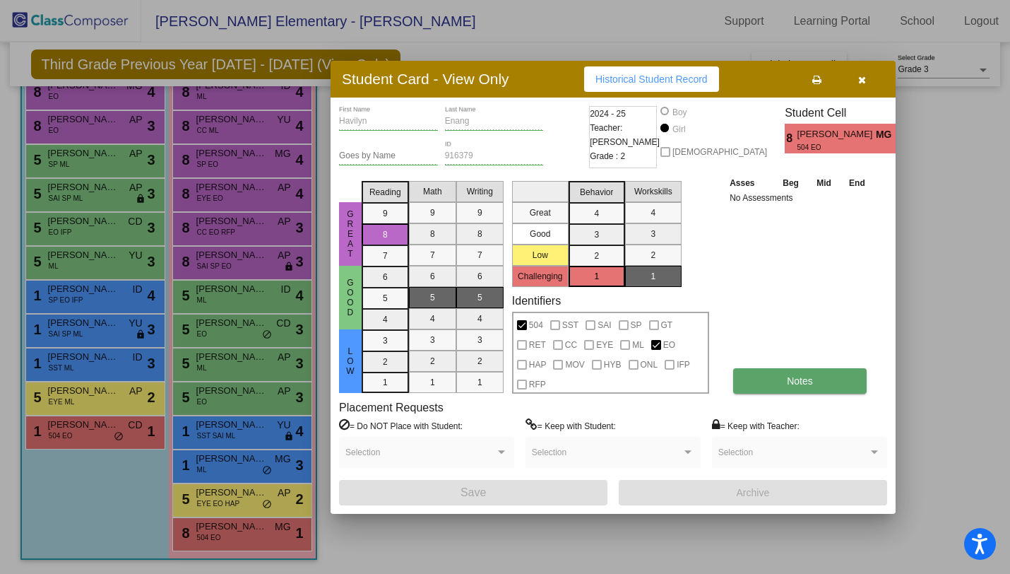
click at [778, 388] on button "Notes" at bounding box center [800, 380] width 134 height 25
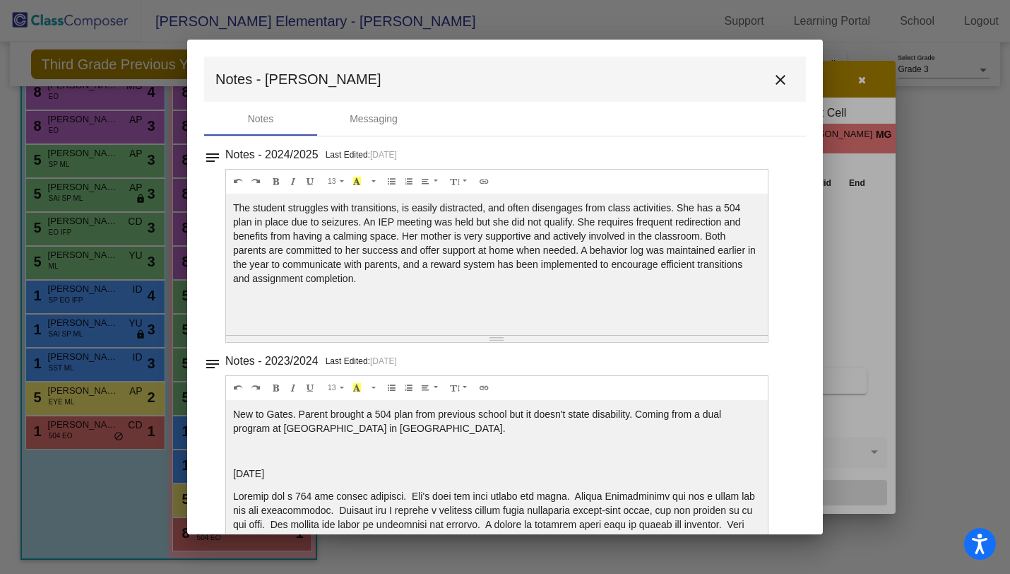
click at [778, 82] on mat-icon "close" at bounding box center [780, 79] width 17 height 17
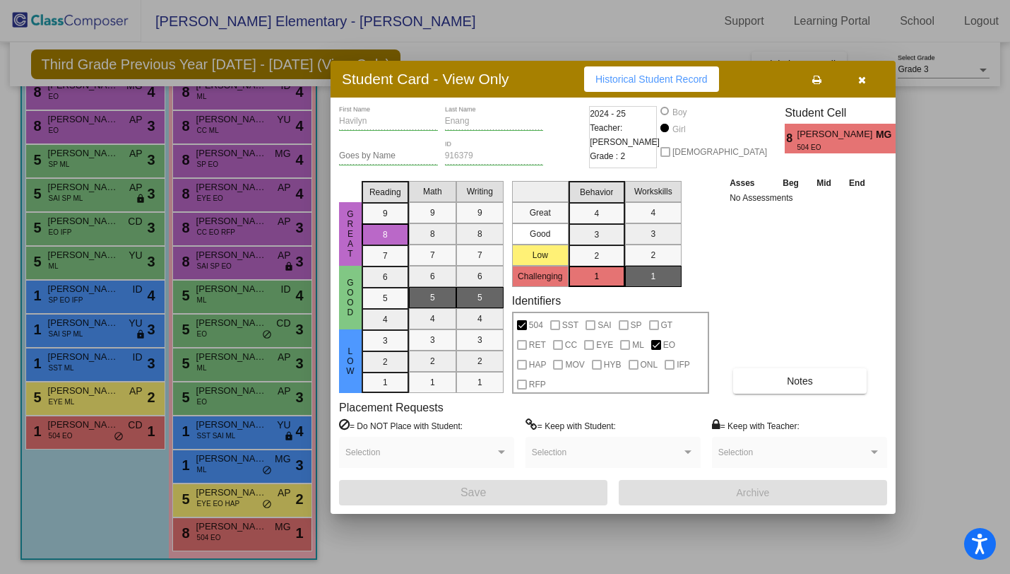
click at [865, 79] on icon "button" at bounding box center [862, 80] width 8 height 10
